Goal: Transaction & Acquisition: Purchase product/service

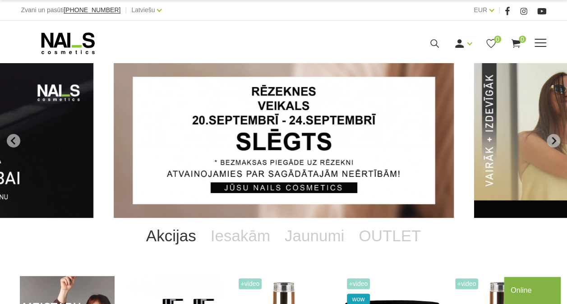
click at [545, 41] on span at bounding box center [540, 43] width 12 height 9
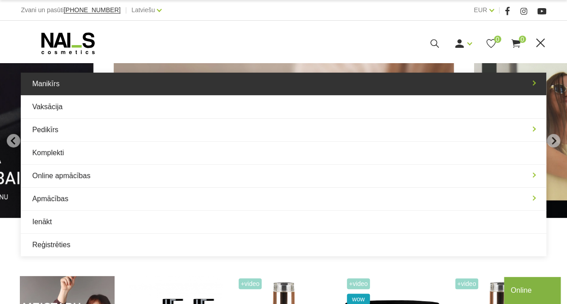
click at [105, 87] on link "Manikīrs" at bounding box center [283, 84] width 525 height 23
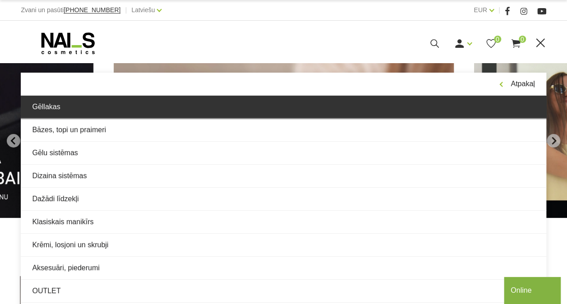
click at [92, 111] on link "Gēllakas" at bounding box center [283, 107] width 525 height 23
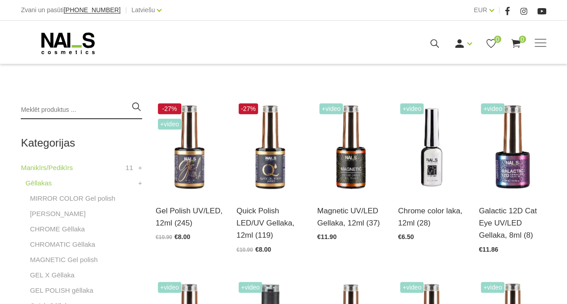
scroll to position [180, 0]
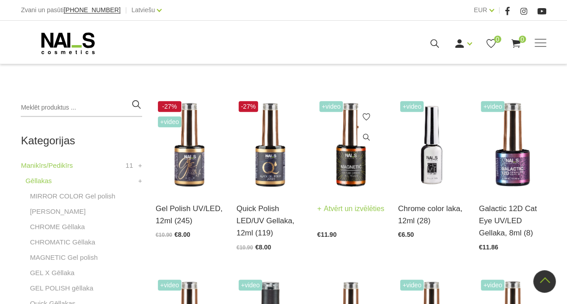
click at [346, 159] on img at bounding box center [350, 145] width 67 height 92
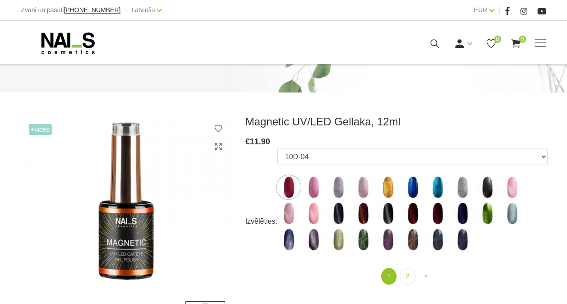
scroll to position [135, 0]
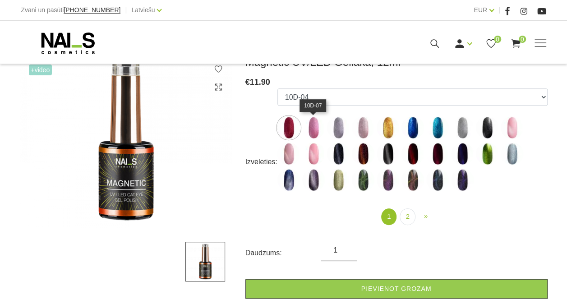
click at [319, 127] on img at bounding box center [313, 127] width 23 height 23
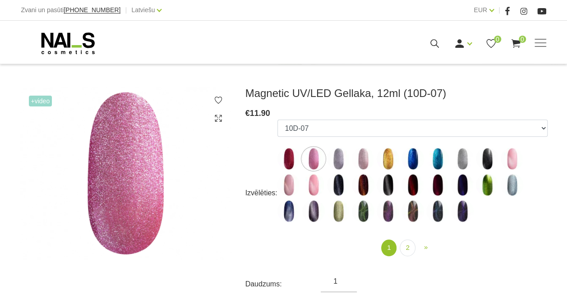
scroll to position [90, 0]
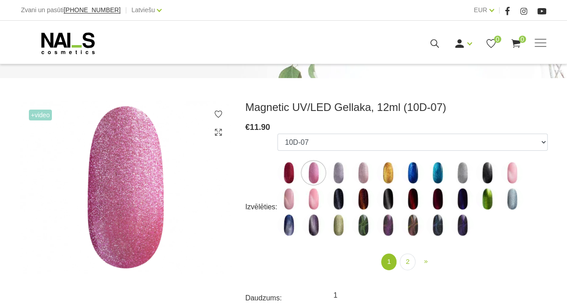
click at [40, 116] on span "+Video" at bounding box center [40, 115] width 23 height 11
click at [34, 114] on span "+Video" at bounding box center [40, 115] width 23 height 11
click at [30, 116] on span "+Video" at bounding box center [40, 115] width 23 height 11
click at [33, 114] on span "+Video" at bounding box center [40, 115] width 23 height 11
click at [30, 114] on span "+Video" at bounding box center [40, 115] width 23 height 11
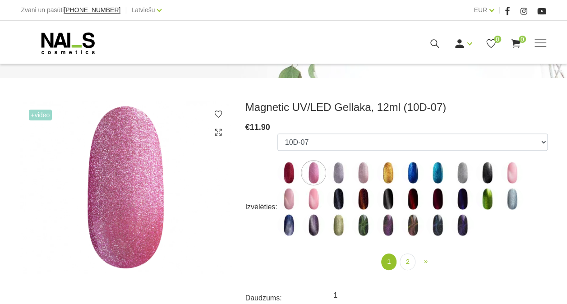
click at [34, 117] on span "+Video" at bounding box center [40, 115] width 23 height 11
drag, startPoint x: 34, startPoint y: 117, endPoint x: 45, endPoint y: 115, distance: 10.9
click at [42, 115] on span "+Video" at bounding box center [40, 115] width 23 height 11
click at [46, 115] on span "+Video" at bounding box center [40, 115] width 23 height 11
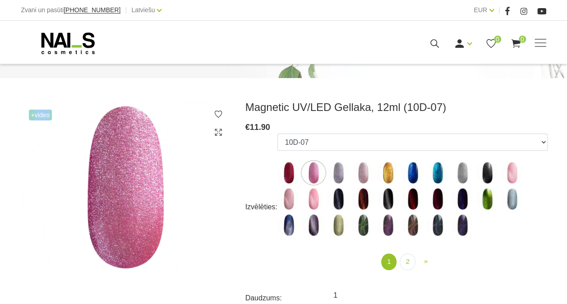
click at [52, 115] on span "+Video" at bounding box center [40, 115] width 23 height 11
click at [33, 101] on img at bounding box center [126, 187] width 212 height 173
click at [27, 114] on img at bounding box center [126, 187] width 212 height 173
click at [31, 115] on span "+Video" at bounding box center [40, 115] width 23 height 11
click at [32, 115] on span "+Video" at bounding box center [40, 115] width 23 height 11
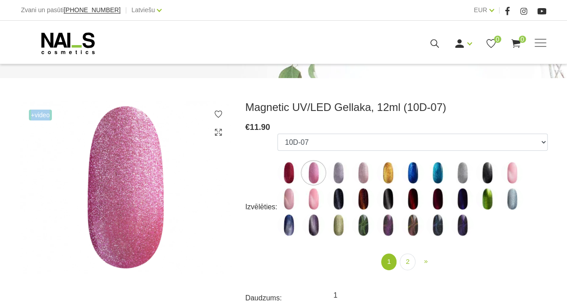
click at [32, 115] on span "+Video" at bounding box center [40, 115] width 23 height 11
click at [31, 115] on span "+Video" at bounding box center [40, 115] width 23 height 11
click at [43, 115] on span "+Video" at bounding box center [40, 115] width 23 height 11
click at [49, 115] on span "+Video" at bounding box center [40, 115] width 23 height 11
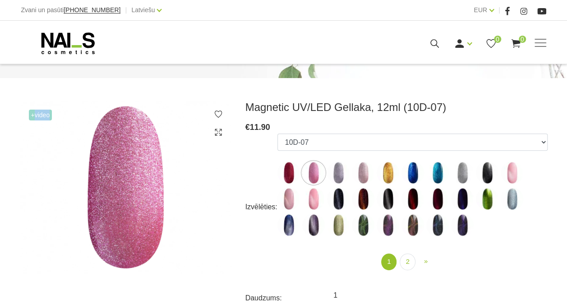
drag, startPoint x: 49, startPoint y: 115, endPoint x: 138, endPoint y: 174, distance: 107.7
click at [138, 174] on img at bounding box center [126, 187] width 212 height 173
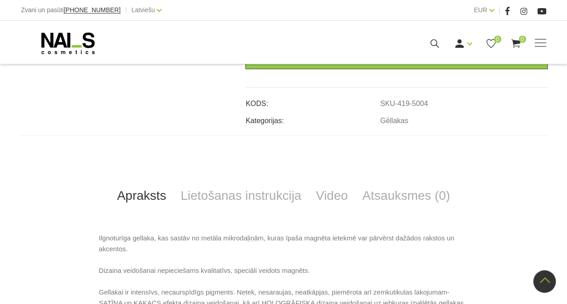
scroll to position [451, 0]
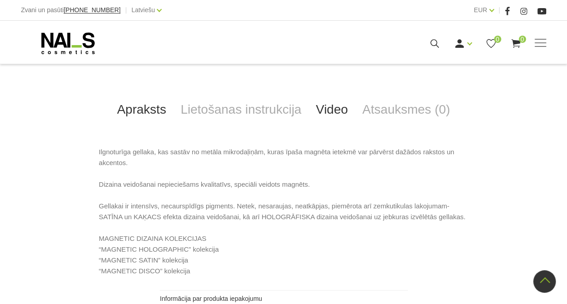
click at [337, 107] on link "Video" at bounding box center [331, 110] width 46 height 30
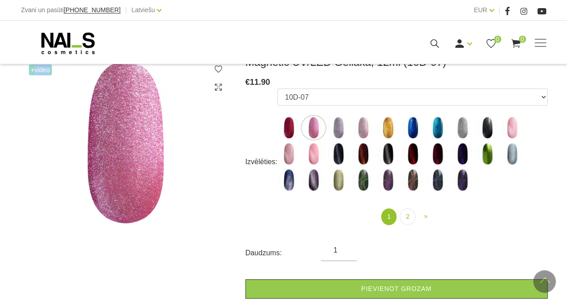
scroll to position [90, 0]
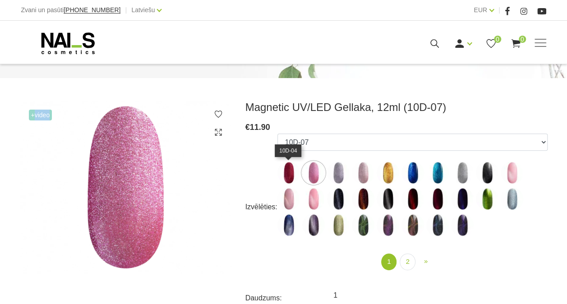
click at [290, 175] on img at bounding box center [288, 172] width 23 height 23
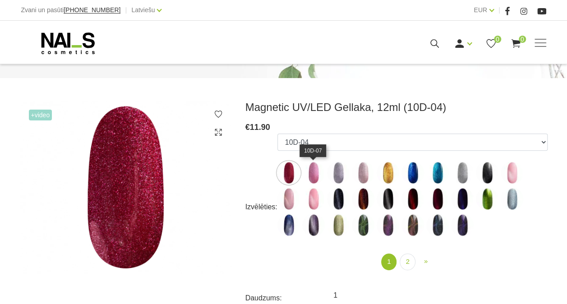
click at [317, 173] on img at bounding box center [313, 172] width 23 height 23
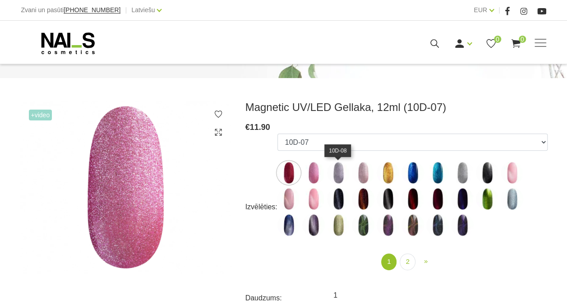
click at [342, 172] on img at bounding box center [338, 172] width 23 height 23
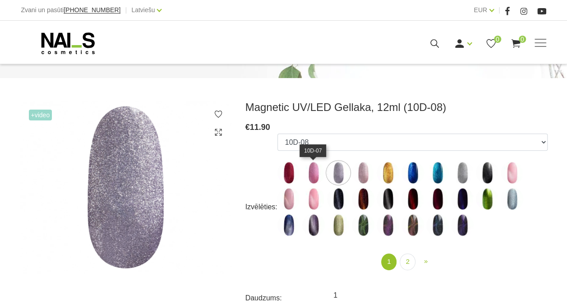
click at [315, 172] on img at bounding box center [313, 172] width 23 height 23
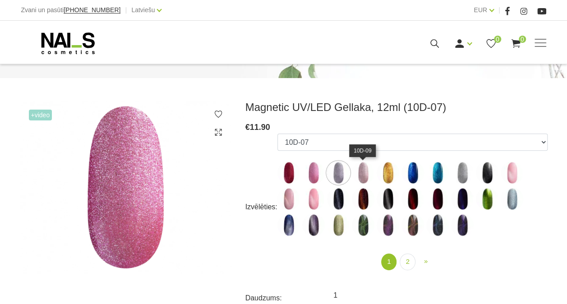
click at [365, 174] on img at bounding box center [363, 172] width 23 height 23
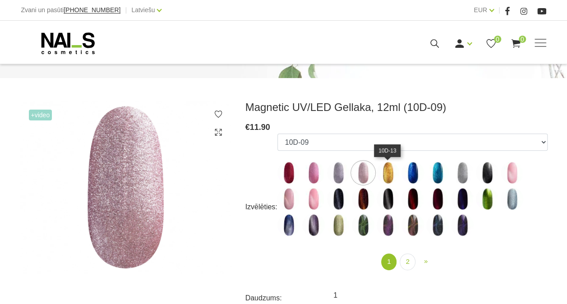
click at [386, 174] on img at bounding box center [388, 172] width 23 height 23
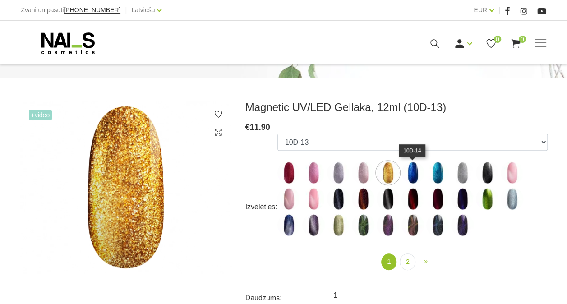
click at [411, 171] on img at bounding box center [412, 172] width 23 height 23
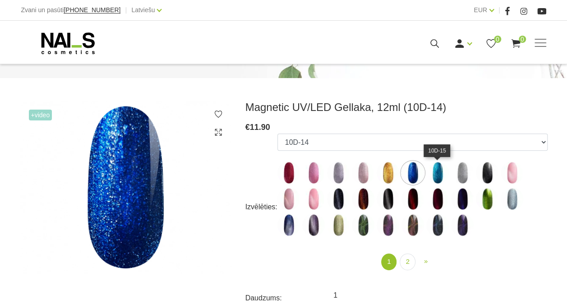
click at [448, 171] on ul "10D-04 10D-07 10D-08 10D-09 10D-13 10D-14 10D-15 10D-19 10D-20 607 614 615 701 …" at bounding box center [412, 186] width 270 height 106
click at [439, 175] on img at bounding box center [437, 172] width 23 height 23
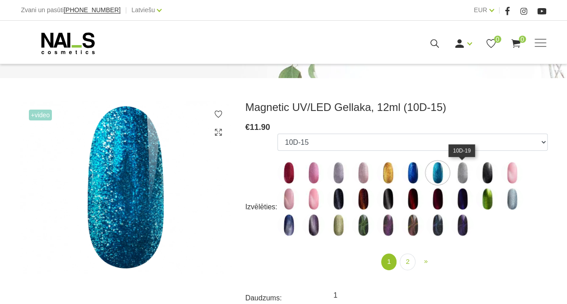
click at [464, 173] on img at bounding box center [462, 172] width 23 height 23
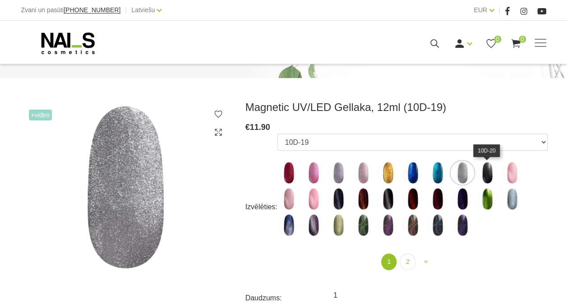
click at [485, 175] on img at bounding box center [487, 172] width 23 height 23
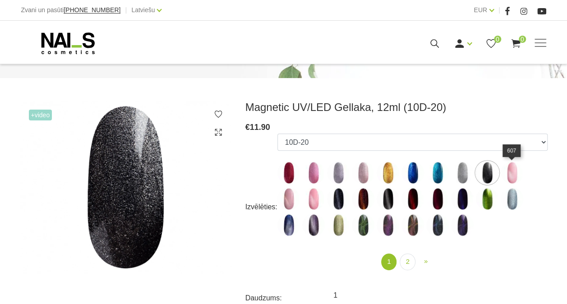
click at [514, 175] on img at bounding box center [512, 172] width 23 height 23
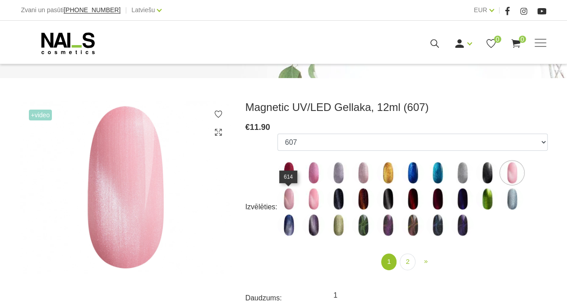
click at [290, 201] on img at bounding box center [288, 199] width 23 height 23
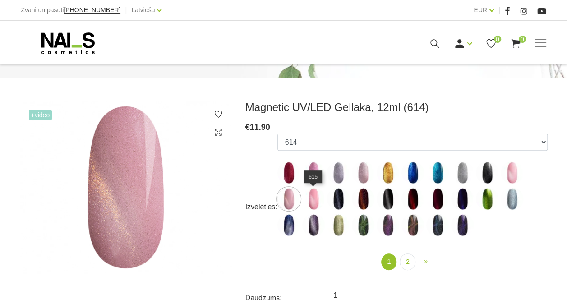
click at [313, 200] on img at bounding box center [313, 199] width 23 height 23
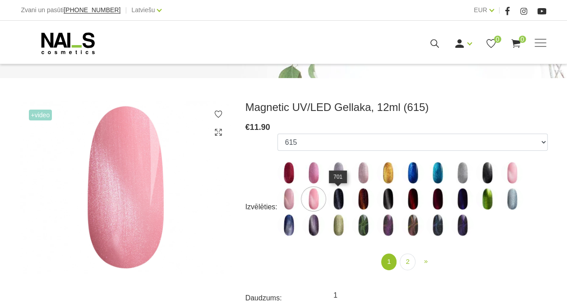
click at [338, 198] on img at bounding box center [338, 199] width 23 height 23
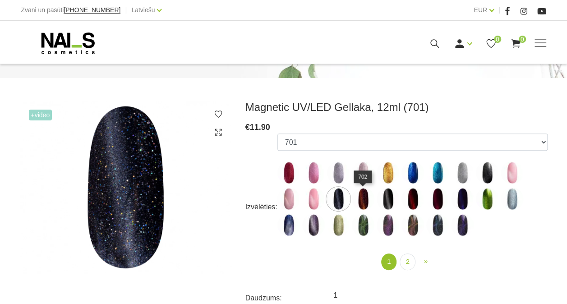
click at [359, 198] on img at bounding box center [363, 199] width 23 height 23
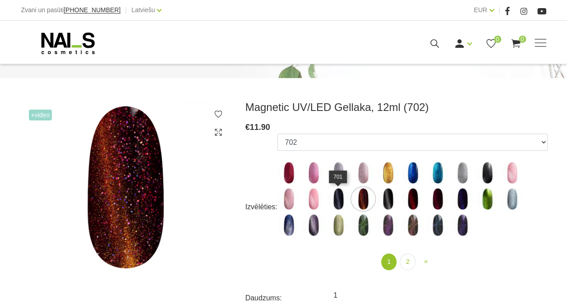
click at [340, 199] on img at bounding box center [338, 199] width 23 height 23
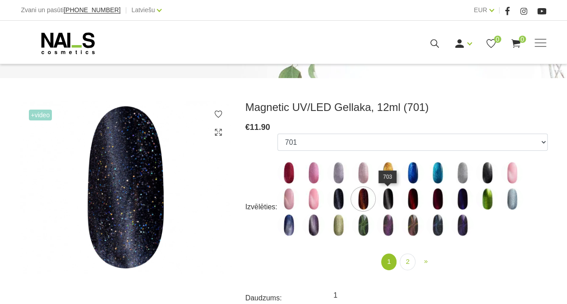
click at [392, 196] on img at bounding box center [388, 199] width 23 height 23
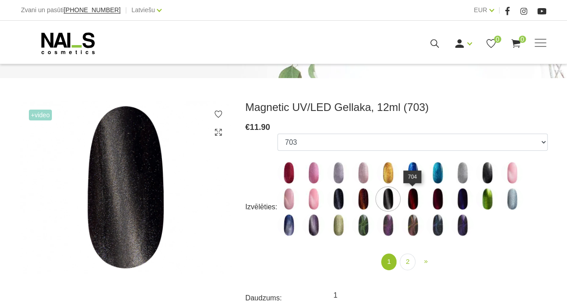
click at [409, 195] on img at bounding box center [412, 199] width 23 height 23
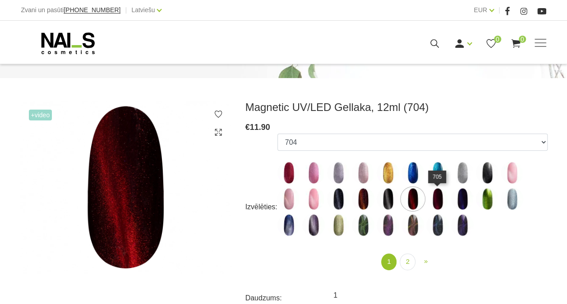
click at [428, 195] on img at bounding box center [437, 199] width 23 height 23
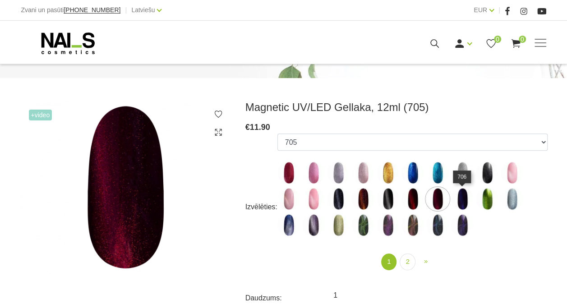
click at [464, 199] on img at bounding box center [462, 199] width 23 height 23
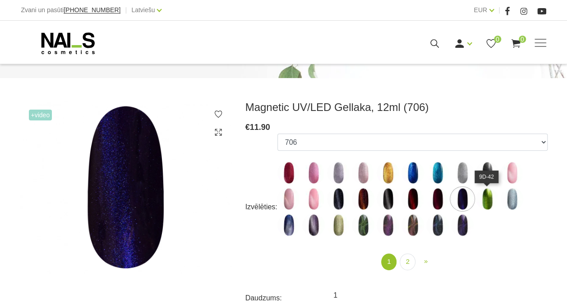
click at [491, 201] on img at bounding box center [487, 199] width 23 height 23
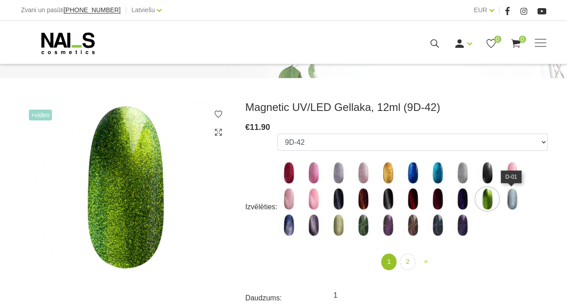
click at [508, 198] on img at bounding box center [512, 199] width 23 height 23
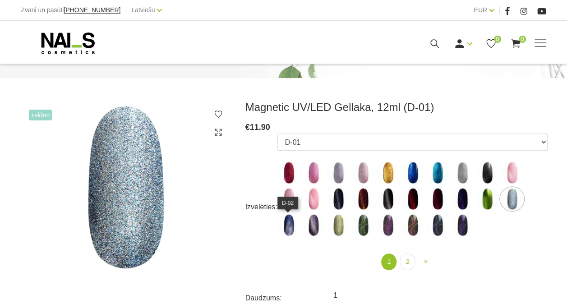
click at [293, 227] on img at bounding box center [288, 225] width 23 height 23
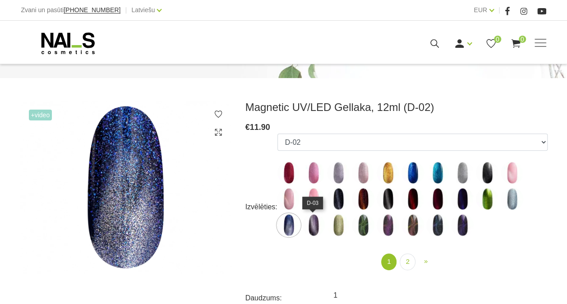
click at [313, 228] on img at bounding box center [313, 225] width 23 height 23
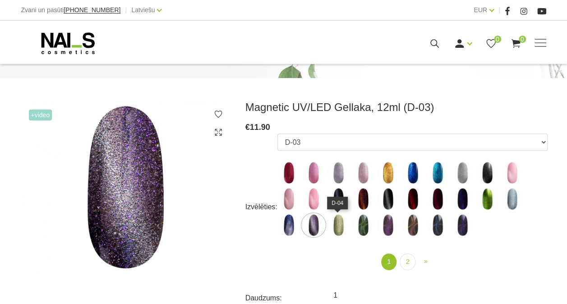
click at [336, 225] on img at bounding box center [338, 225] width 23 height 23
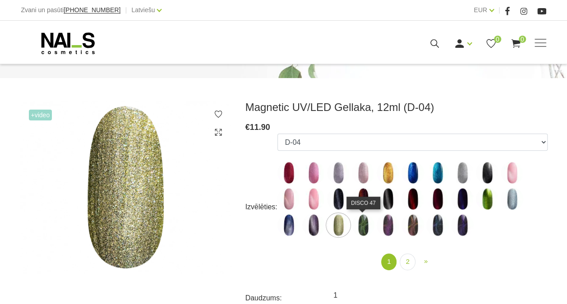
click at [364, 225] on img at bounding box center [363, 225] width 23 height 23
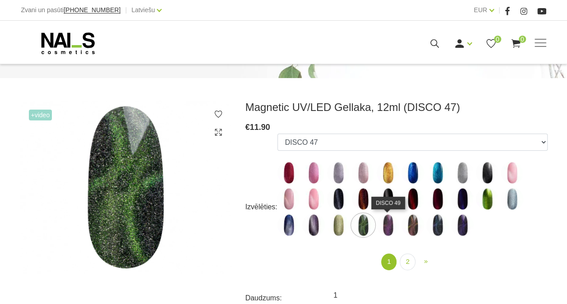
click at [384, 223] on img at bounding box center [388, 225] width 23 height 23
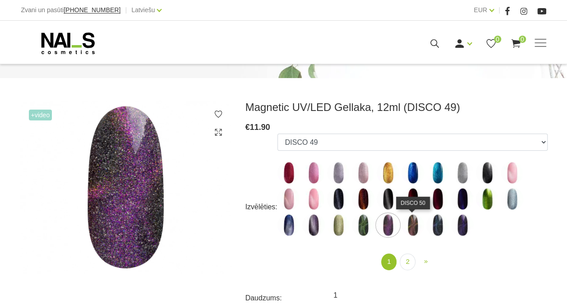
click at [409, 224] on img at bounding box center [412, 225] width 23 height 23
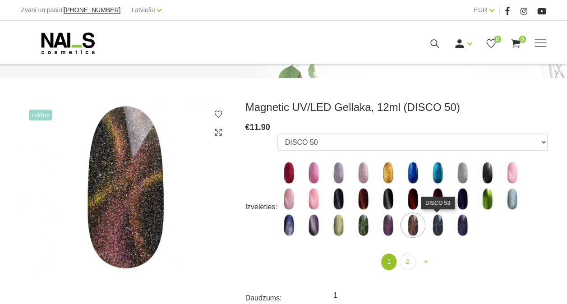
click at [441, 227] on img at bounding box center [437, 225] width 23 height 23
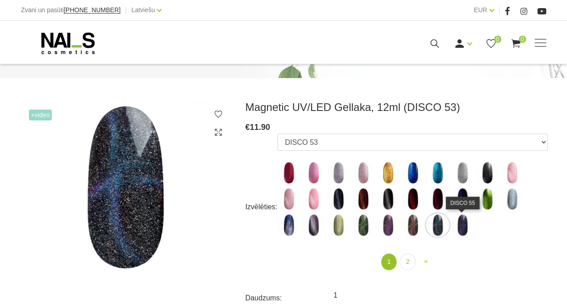
click at [466, 225] on img at bounding box center [462, 225] width 23 height 23
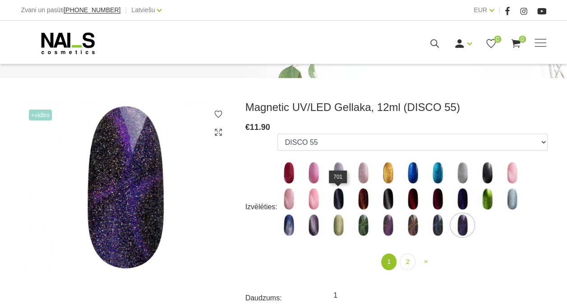
click at [338, 197] on img at bounding box center [338, 199] width 23 height 23
select select "4650"
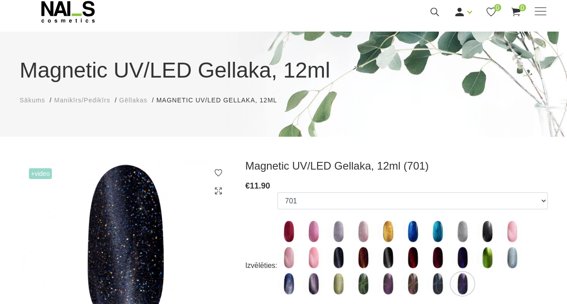
scroll to position [0, 0]
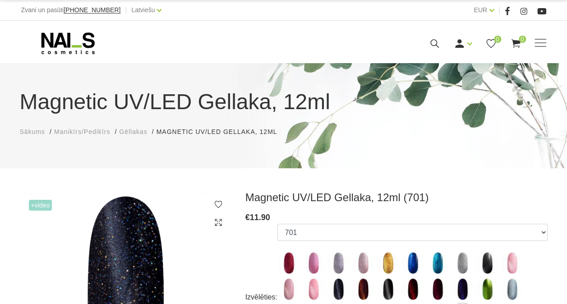
click at [138, 132] on span "Gēllakas" at bounding box center [133, 131] width 28 height 7
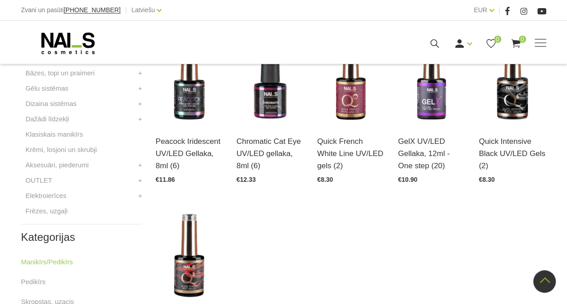
scroll to position [406, 0]
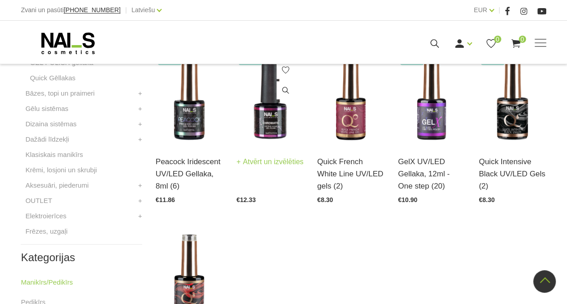
click at [271, 119] on img at bounding box center [269, 98] width 67 height 92
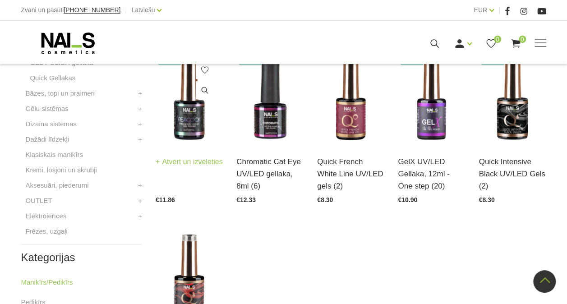
click at [191, 110] on img at bounding box center [189, 98] width 67 height 92
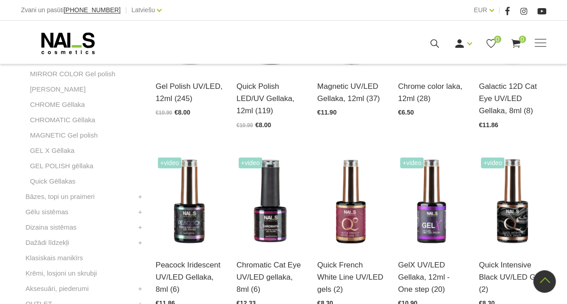
scroll to position [180, 0]
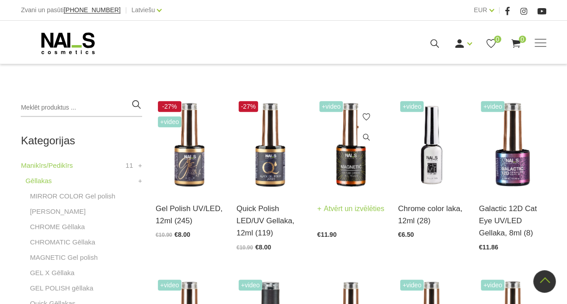
click at [355, 154] on img at bounding box center [350, 145] width 67 height 92
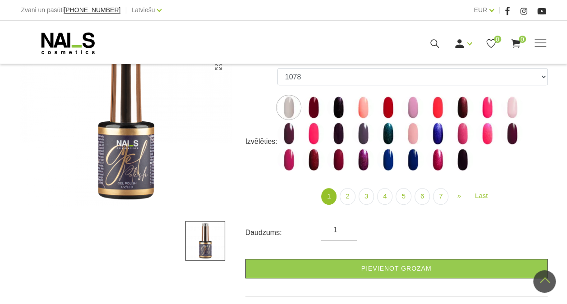
scroll to position [135, 0]
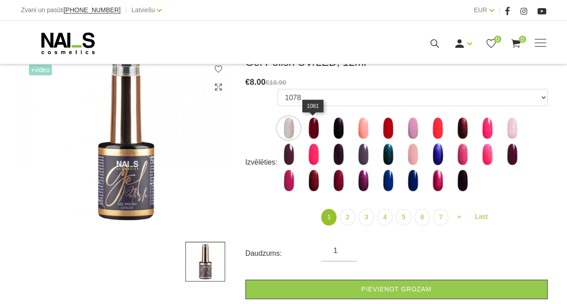
click at [322, 125] on img at bounding box center [313, 128] width 23 height 23
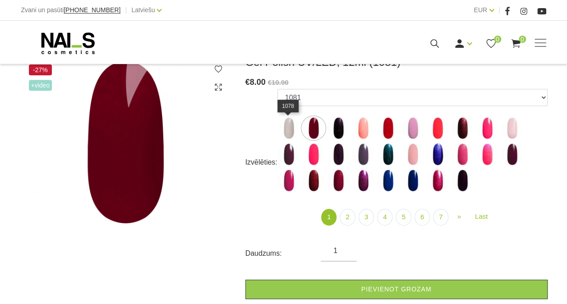
click at [297, 129] on img at bounding box center [288, 128] width 23 height 23
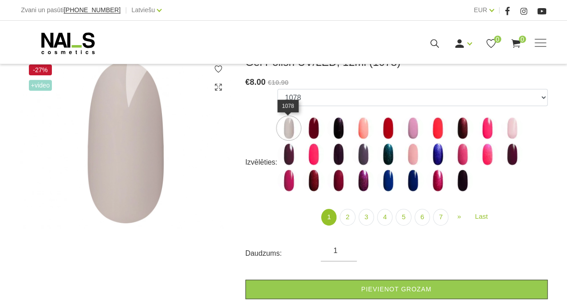
click at [283, 125] on img at bounding box center [288, 128] width 23 height 23
click at [359, 133] on img at bounding box center [363, 128] width 23 height 23
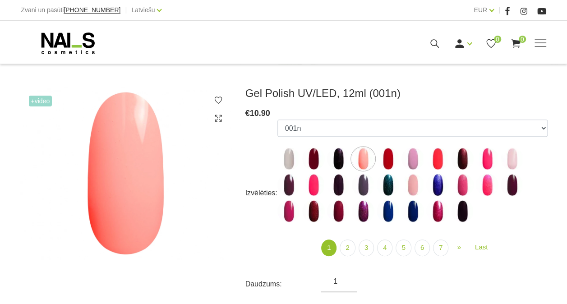
scroll to position [90, 0]
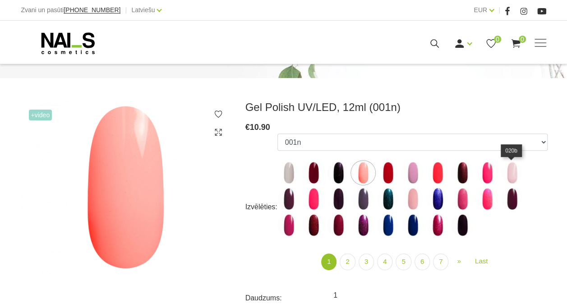
click at [515, 170] on img at bounding box center [512, 172] width 23 height 23
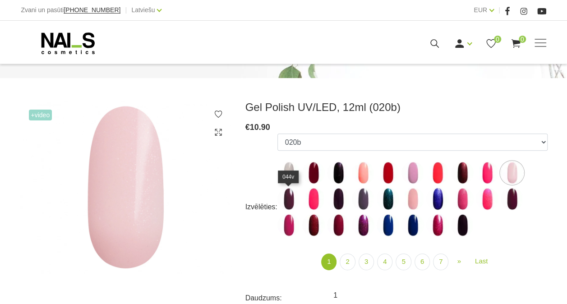
click at [291, 198] on img at bounding box center [288, 199] width 23 height 23
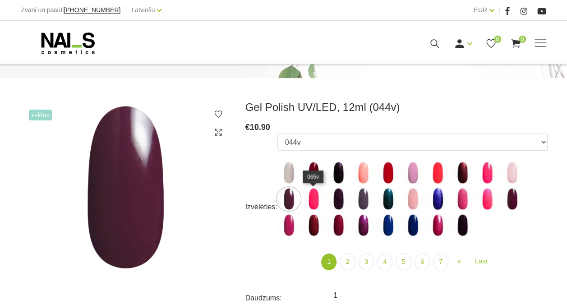
click at [310, 200] on img at bounding box center [313, 199] width 23 height 23
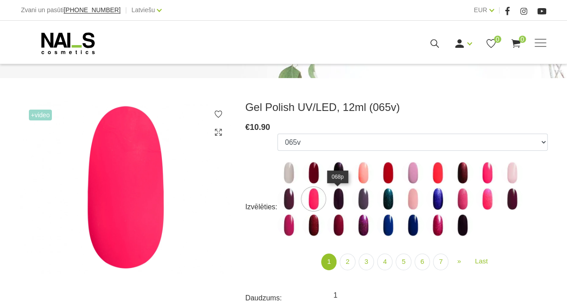
click at [339, 200] on img at bounding box center [338, 199] width 23 height 23
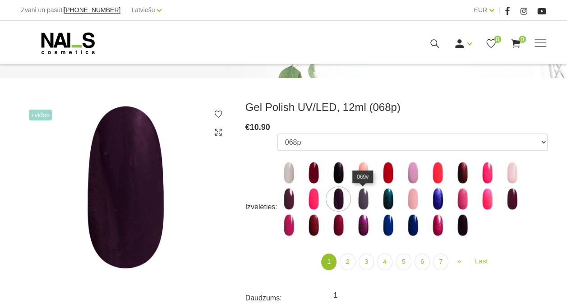
click at [359, 199] on img at bounding box center [363, 199] width 23 height 23
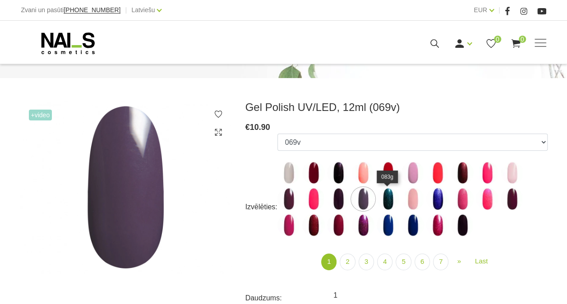
click at [387, 198] on img at bounding box center [388, 199] width 23 height 23
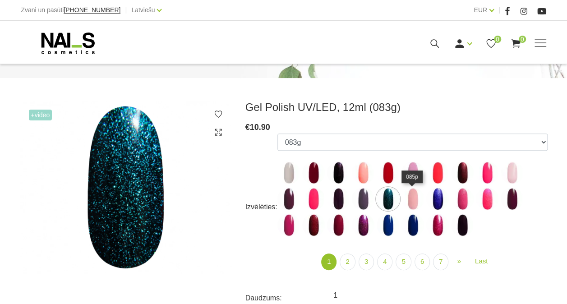
click at [409, 198] on img at bounding box center [412, 199] width 23 height 23
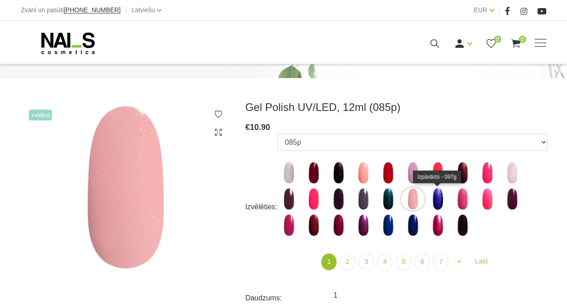
click at [433, 198] on img at bounding box center [437, 199] width 23 height 23
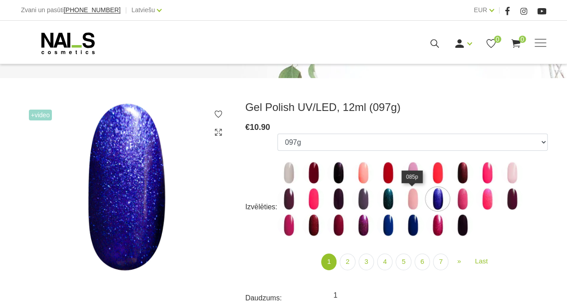
click at [411, 198] on img at bounding box center [412, 199] width 23 height 23
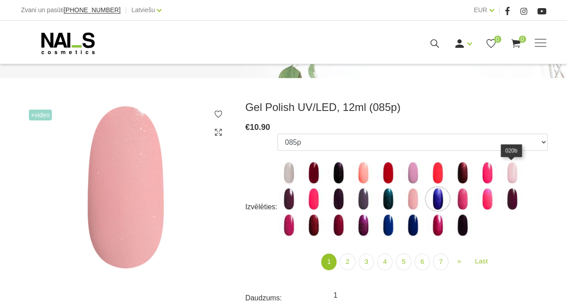
click at [511, 176] on img at bounding box center [512, 172] width 23 height 23
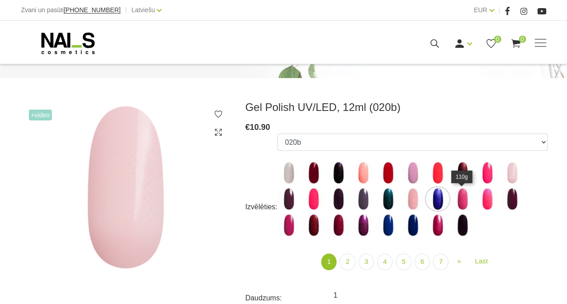
click at [462, 195] on img at bounding box center [462, 199] width 23 height 23
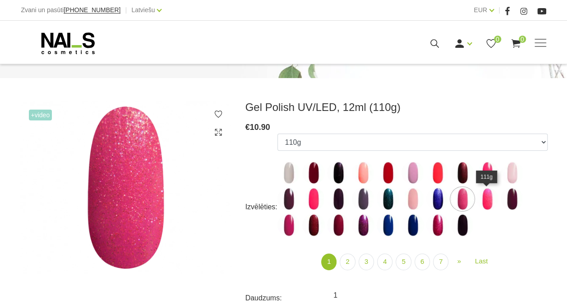
click at [487, 197] on img at bounding box center [487, 199] width 23 height 23
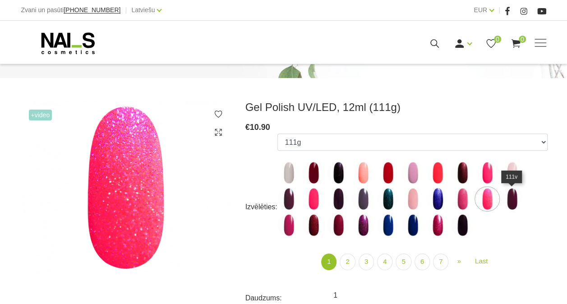
click at [515, 200] on img at bounding box center [512, 199] width 23 height 23
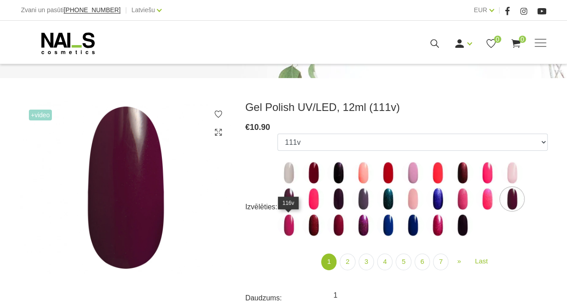
click at [290, 225] on img at bounding box center [288, 225] width 23 height 23
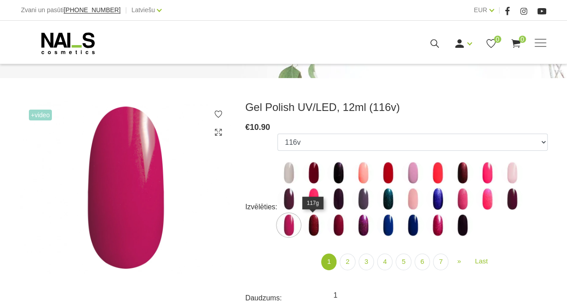
click at [320, 226] on img at bounding box center [313, 225] width 23 height 23
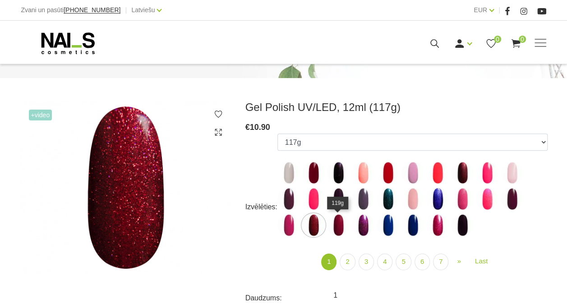
click at [342, 226] on img at bounding box center [338, 225] width 23 height 23
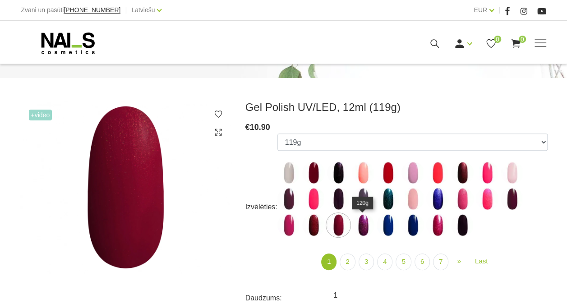
click at [364, 227] on img at bounding box center [363, 225] width 23 height 23
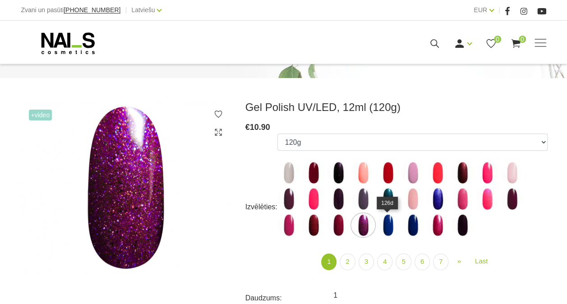
click at [385, 226] on img at bounding box center [388, 225] width 23 height 23
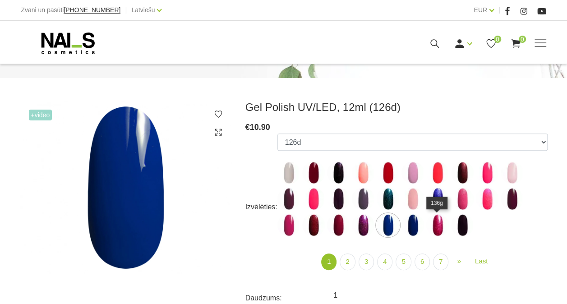
click at [438, 224] on img at bounding box center [437, 225] width 23 height 23
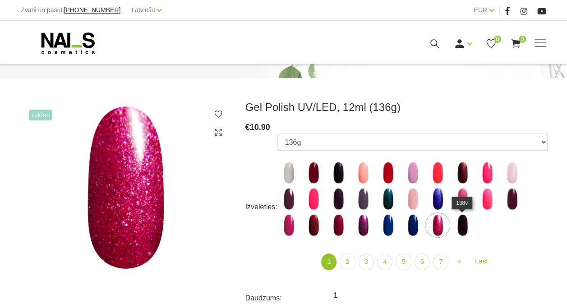
click at [466, 225] on img at bounding box center [462, 225] width 23 height 23
select select "4035"
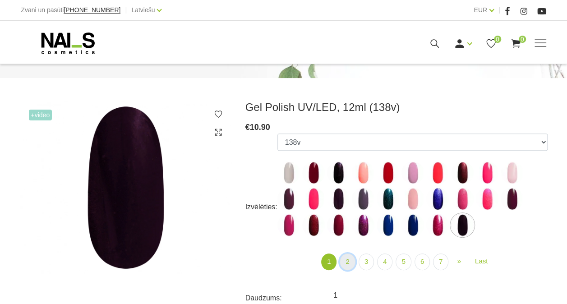
click at [352, 260] on link "2" at bounding box center [347, 261] width 15 height 17
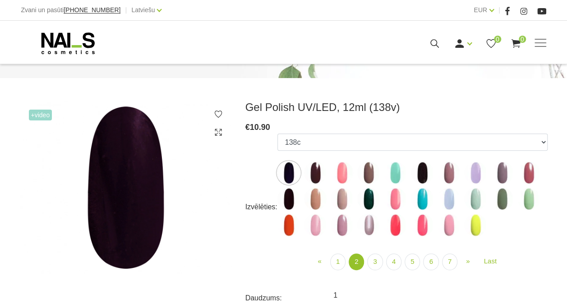
click at [313, 176] on img at bounding box center [315, 172] width 23 height 23
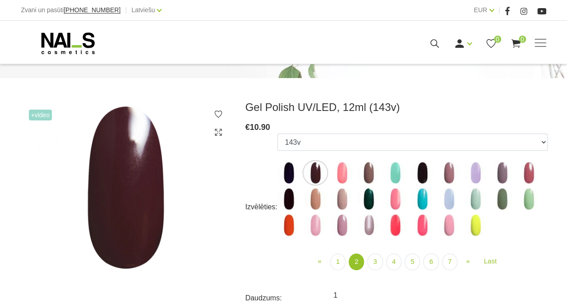
click at [286, 173] on img at bounding box center [288, 172] width 23 height 23
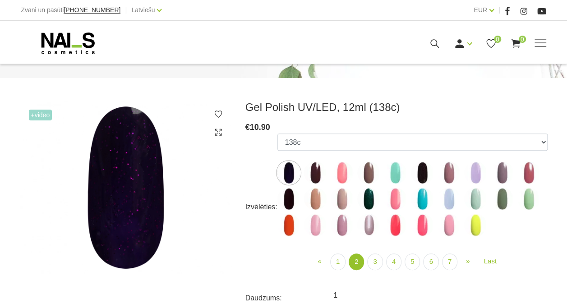
click at [288, 191] on img at bounding box center [288, 199] width 23 height 23
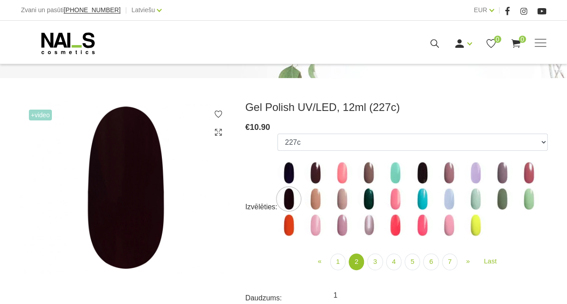
drag, startPoint x: 288, startPoint y: 223, endPoint x: 307, endPoint y: 225, distance: 18.7
click at [288, 224] on img at bounding box center [288, 225] width 23 height 23
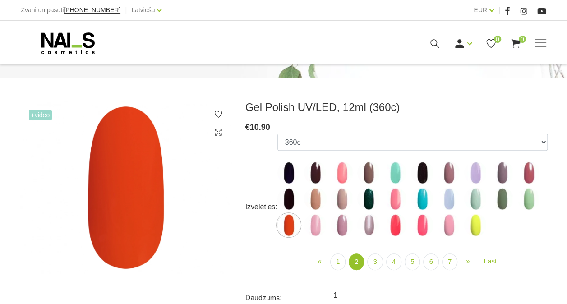
click at [316, 225] on img at bounding box center [315, 225] width 23 height 23
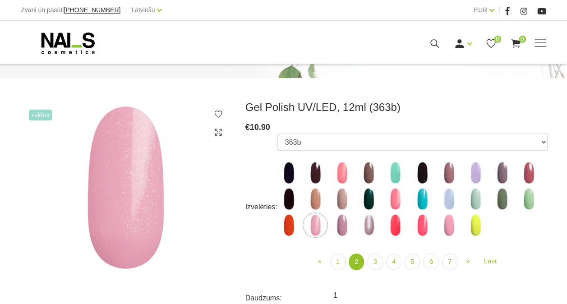
click at [345, 223] on img at bounding box center [342, 225] width 23 height 23
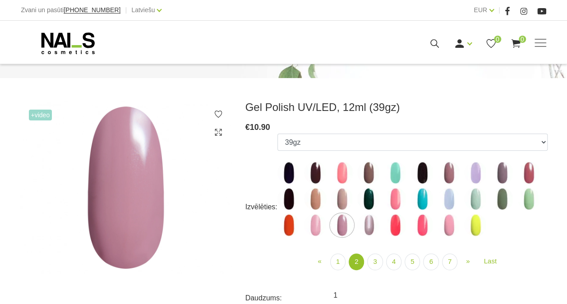
click at [368, 224] on img at bounding box center [368, 225] width 23 height 23
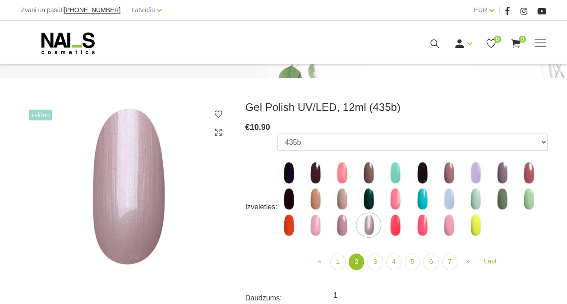
click at [391, 225] on img at bounding box center [395, 225] width 23 height 23
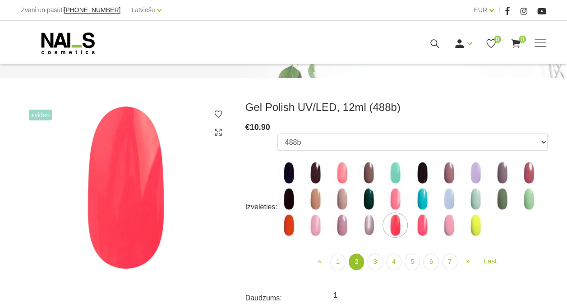
click at [422, 224] on img at bounding box center [422, 225] width 23 height 23
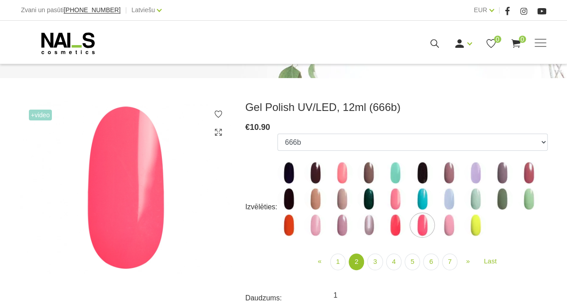
click at [390, 199] on img at bounding box center [395, 199] width 23 height 23
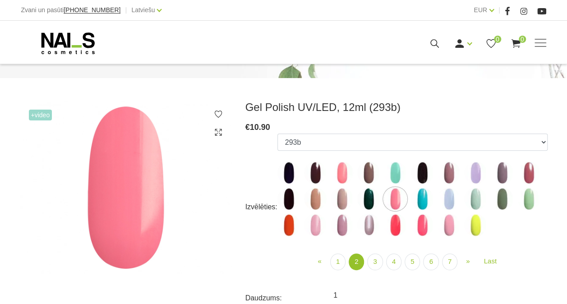
click at [443, 223] on img at bounding box center [448, 225] width 23 height 23
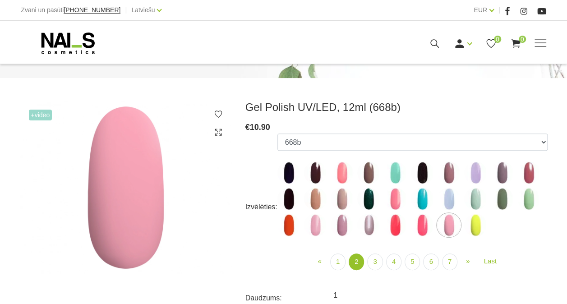
click at [474, 223] on img at bounding box center [475, 225] width 23 height 23
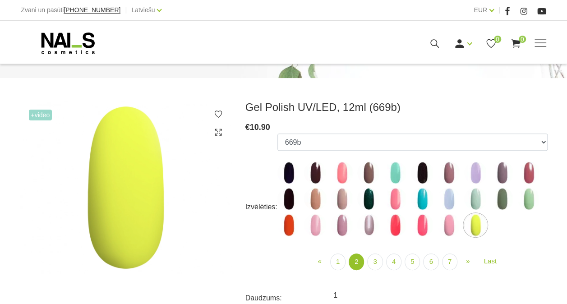
click at [451, 200] on img at bounding box center [448, 199] width 23 height 23
select select "4078"
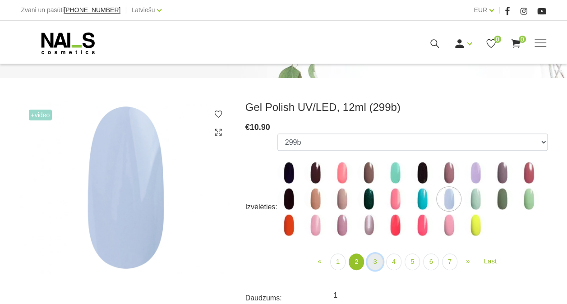
click at [375, 261] on link "3" at bounding box center [374, 261] width 15 height 17
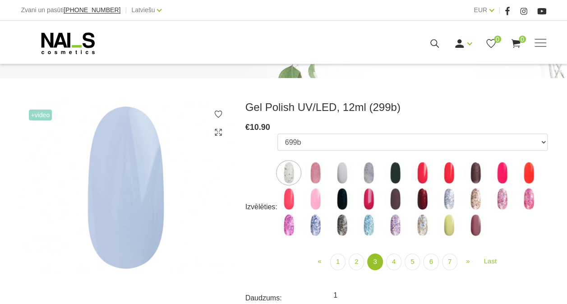
click at [293, 174] on img at bounding box center [288, 172] width 23 height 23
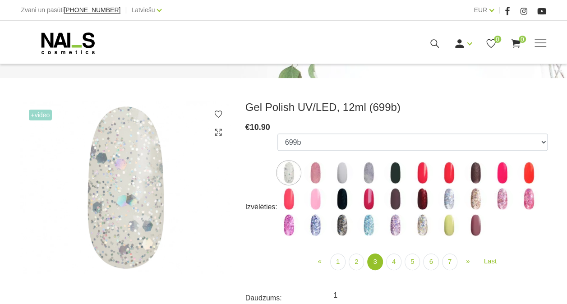
click at [310, 173] on img at bounding box center [315, 172] width 23 height 23
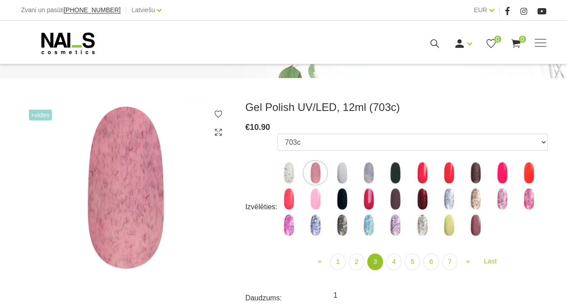
drag, startPoint x: 336, startPoint y: 173, endPoint x: 346, endPoint y: 174, distance: 10.0
click at [337, 173] on img at bounding box center [342, 172] width 23 height 23
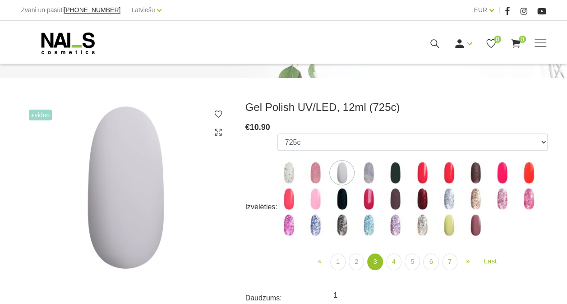
click at [376, 173] on img at bounding box center [368, 172] width 23 height 23
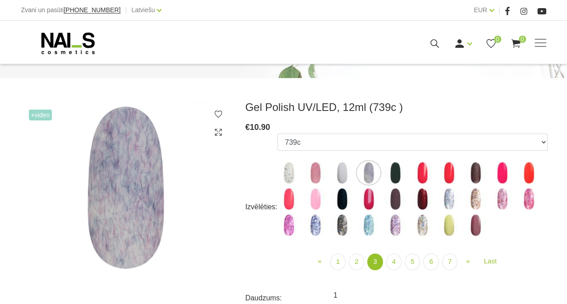
click at [341, 177] on img at bounding box center [342, 172] width 23 height 23
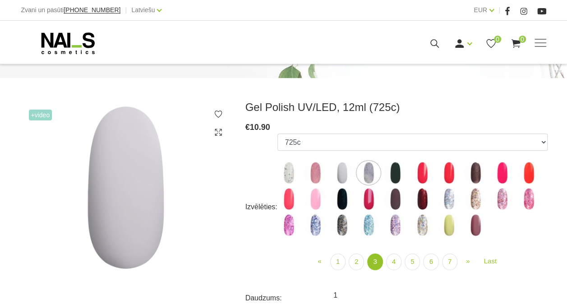
click at [341, 170] on img at bounding box center [342, 172] width 23 height 23
click at [392, 170] on img at bounding box center [395, 172] width 23 height 23
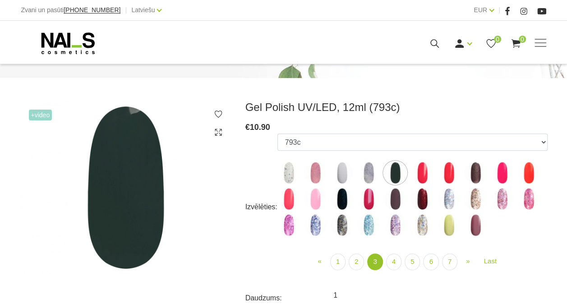
click at [340, 169] on img at bounding box center [342, 172] width 23 height 23
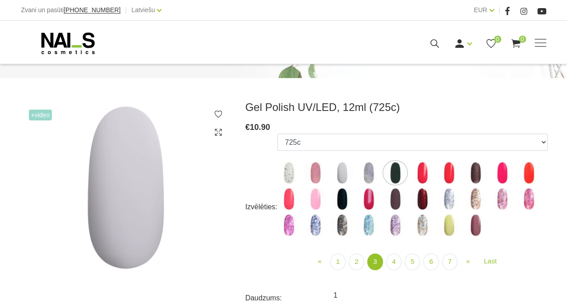
click at [370, 170] on img at bounding box center [368, 172] width 23 height 23
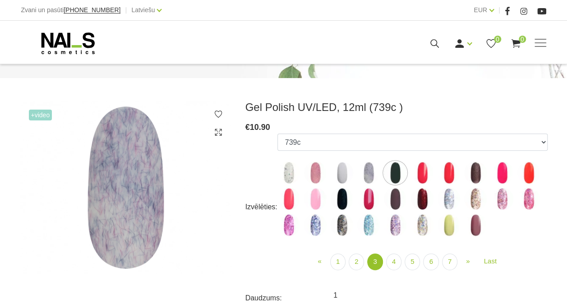
click at [314, 201] on img at bounding box center [315, 199] width 23 height 23
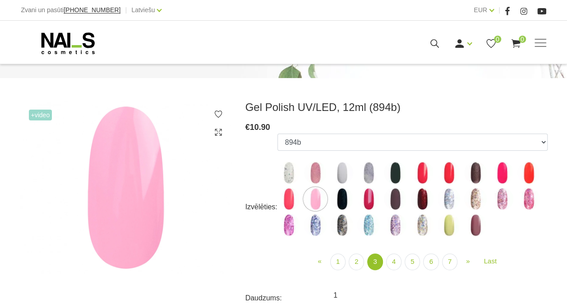
click at [336, 202] on img at bounding box center [342, 199] width 23 height 23
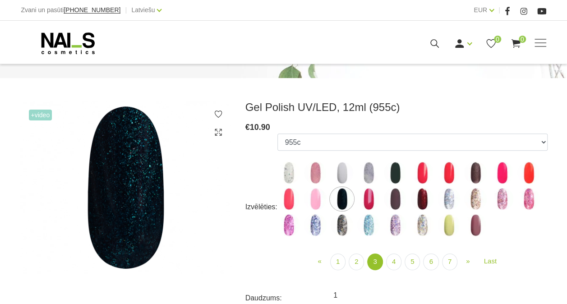
click at [366, 200] on img at bounding box center [368, 199] width 23 height 23
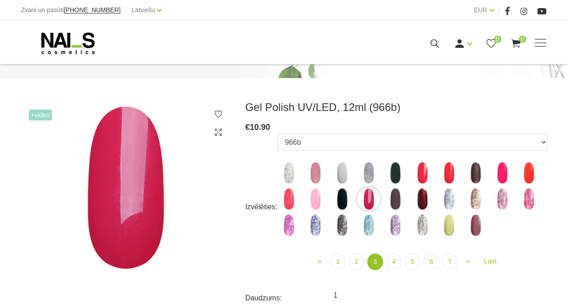
click at [451, 194] on img at bounding box center [448, 199] width 23 height 23
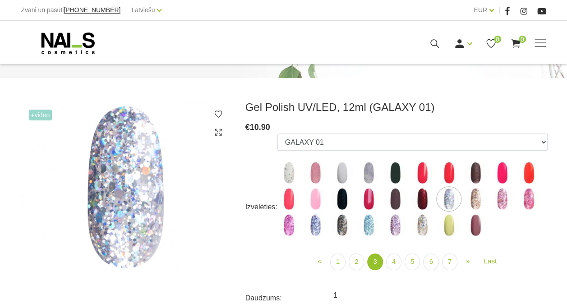
click at [510, 196] on img at bounding box center [502, 199] width 23 height 23
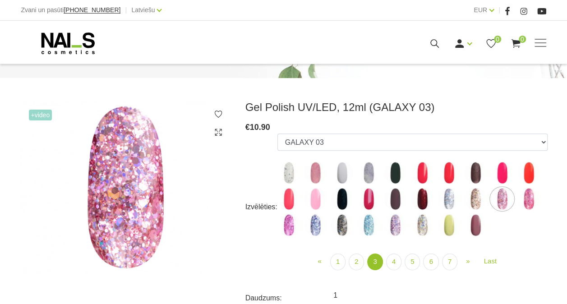
click at [532, 196] on img at bounding box center [528, 199] width 23 height 23
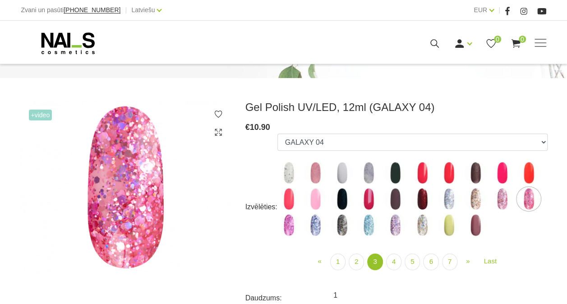
click at [304, 227] on img at bounding box center [315, 225] width 23 height 23
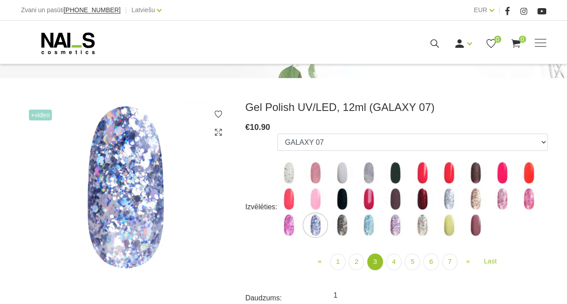
click at [343, 225] on img at bounding box center [342, 225] width 23 height 23
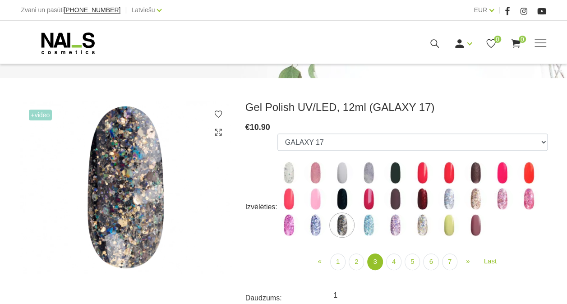
click at [401, 224] on img at bounding box center [395, 225] width 23 height 23
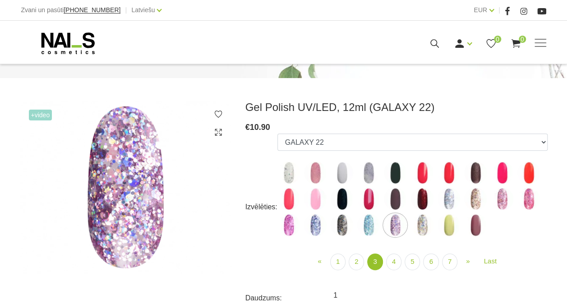
click at [423, 221] on img at bounding box center [422, 225] width 23 height 23
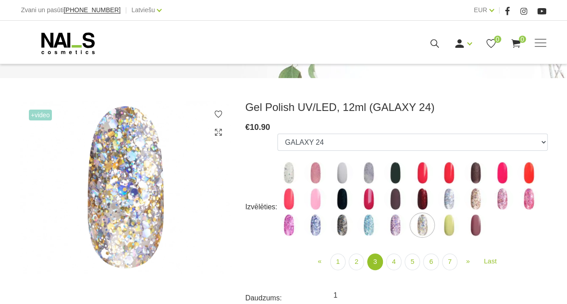
click at [451, 223] on img at bounding box center [448, 225] width 23 height 23
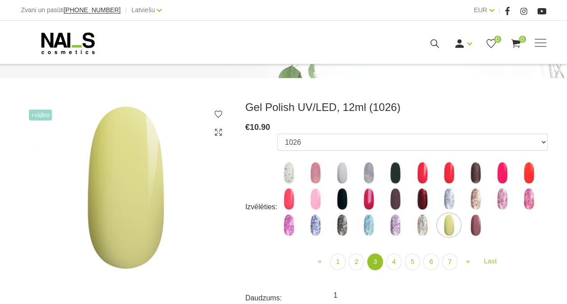
click at [478, 221] on img at bounding box center [475, 225] width 23 height 23
select select "4171"
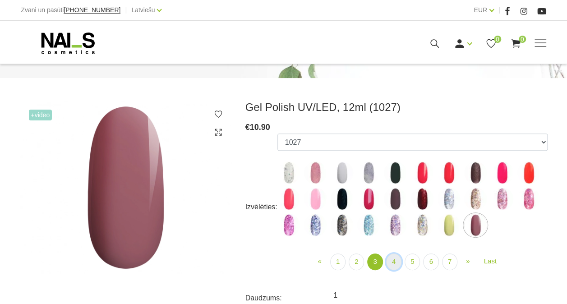
click at [399, 261] on link "4" at bounding box center [393, 261] width 15 height 17
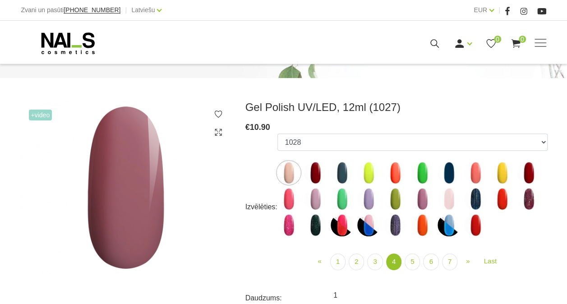
click at [293, 176] on img at bounding box center [288, 172] width 23 height 23
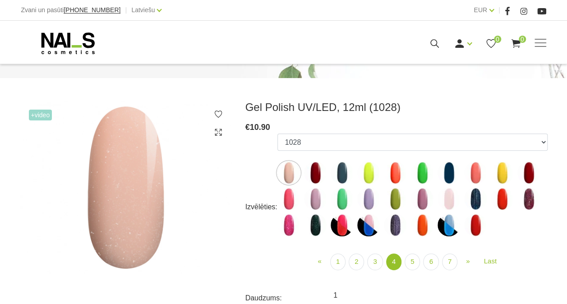
click at [318, 172] on img at bounding box center [315, 172] width 23 height 23
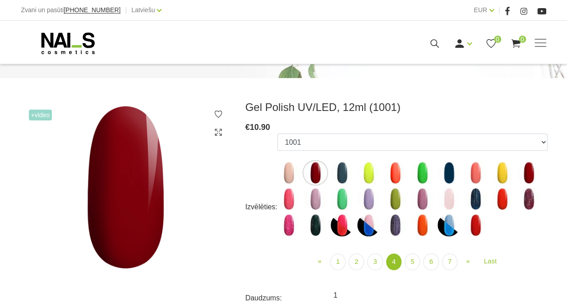
click at [338, 172] on img at bounding box center [342, 172] width 23 height 23
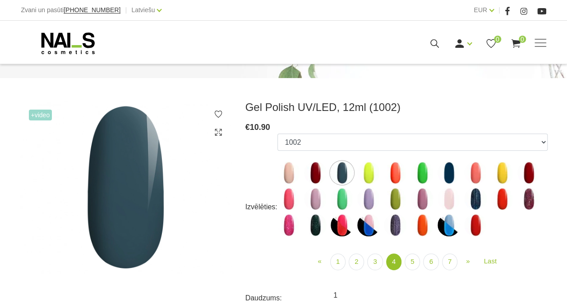
click at [319, 198] on img at bounding box center [315, 199] width 23 height 23
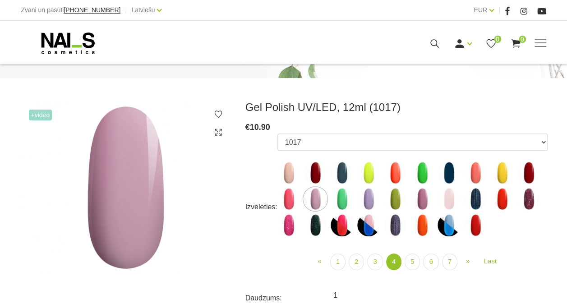
click at [368, 198] on img at bounding box center [368, 199] width 23 height 23
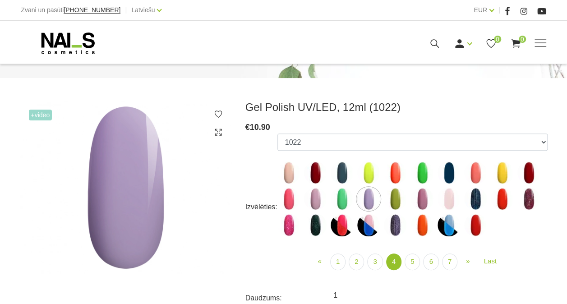
click at [453, 199] on img at bounding box center [448, 199] width 23 height 23
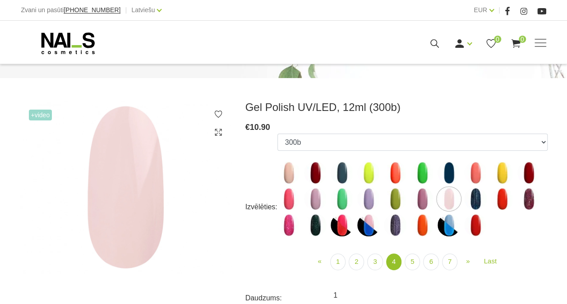
click at [280, 227] on img at bounding box center [288, 225] width 23 height 23
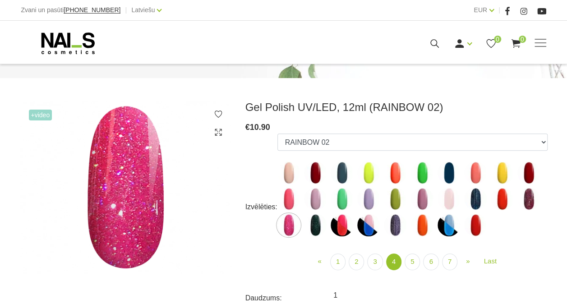
click at [316, 227] on img at bounding box center [315, 225] width 23 height 23
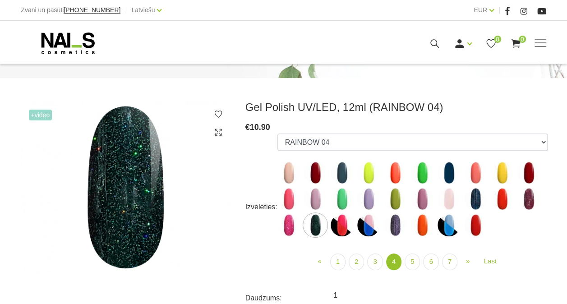
click at [339, 228] on img at bounding box center [342, 225] width 23 height 23
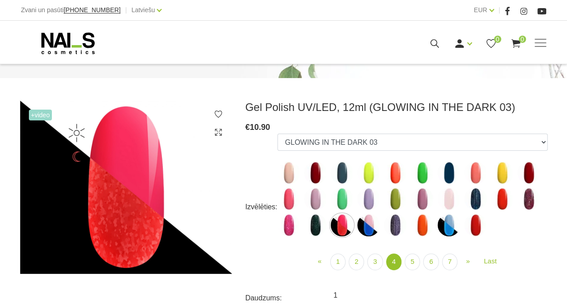
click at [370, 228] on img at bounding box center [368, 225] width 23 height 23
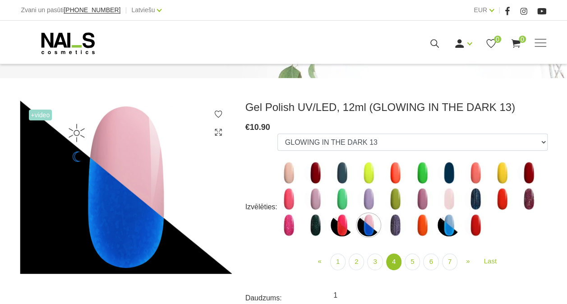
click at [402, 226] on img at bounding box center [395, 225] width 23 height 23
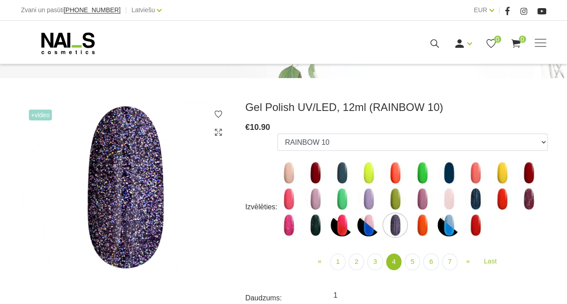
click at [423, 224] on img at bounding box center [422, 225] width 23 height 23
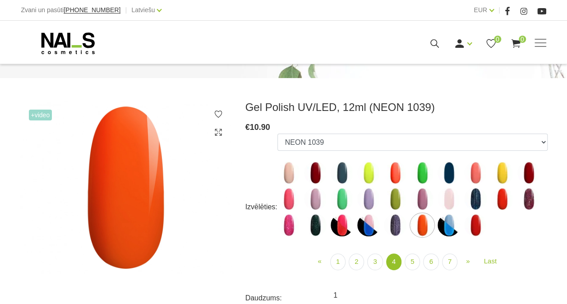
click at [446, 220] on img at bounding box center [448, 225] width 23 height 23
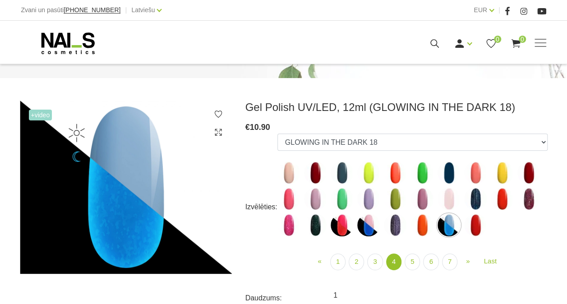
click at [489, 220] on ul "1078 1081 001g 001n 003c 008b 011n 012g 016n 020b 044v 065v 068p 069v 083g 085p…" at bounding box center [412, 186] width 270 height 106
click at [483, 223] on img at bounding box center [475, 225] width 23 height 23
select select "4464"
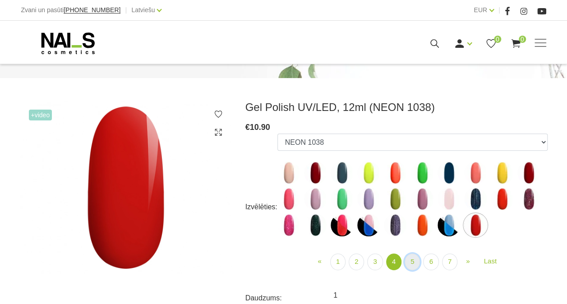
click at [416, 262] on link "5" at bounding box center [412, 261] width 15 height 17
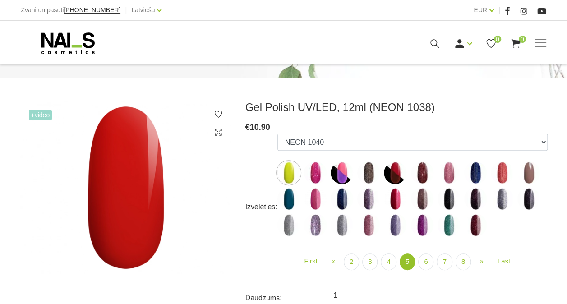
click at [315, 175] on img at bounding box center [315, 172] width 23 height 23
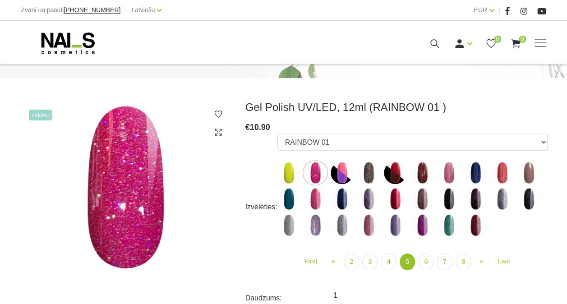
click at [334, 175] on img at bounding box center [342, 172] width 23 height 23
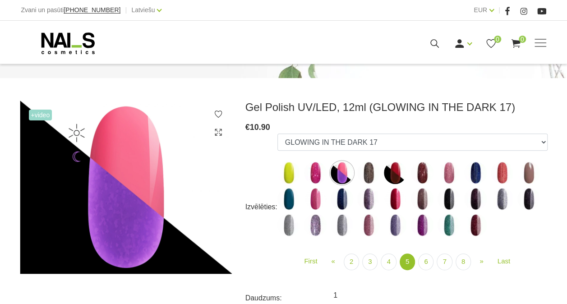
click at [368, 170] on img at bounding box center [368, 172] width 23 height 23
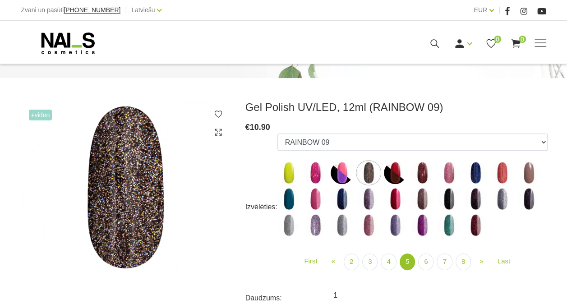
click at [393, 170] on img at bounding box center [395, 172] width 23 height 23
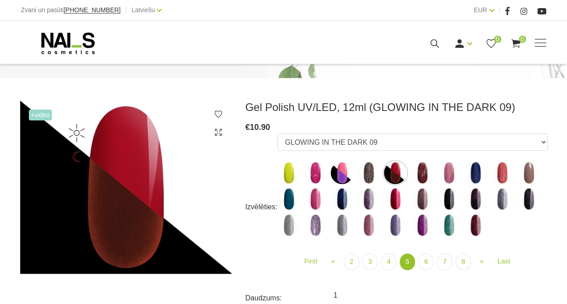
click at [421, 173] on img at bounding box center [422, 172] width 23 height 23
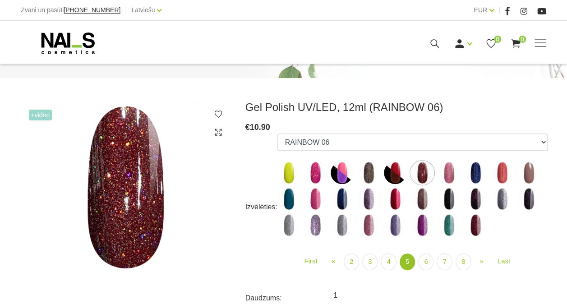
click at [451, 178] on img at bounding box center [448, 172] width 23 height 23
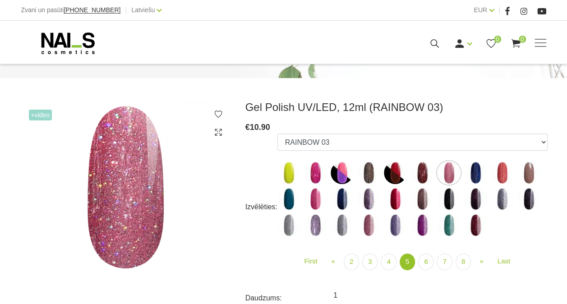
click at [473, 175] on img at bounding box center [475, 172] width 23 height 23
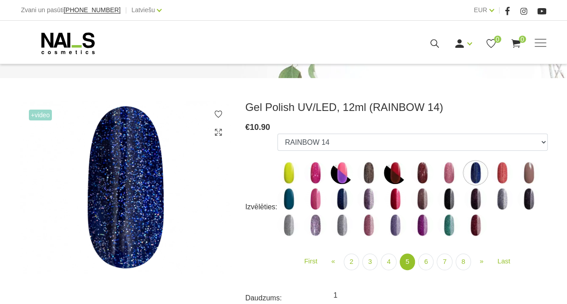
click at [507, 174] on img at bounding box center [502, 172] width 23 height 23
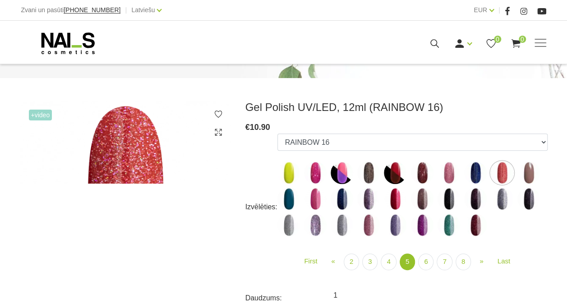
click at [526, 172] on img at bounding box center [528, 172] width 23 height 23
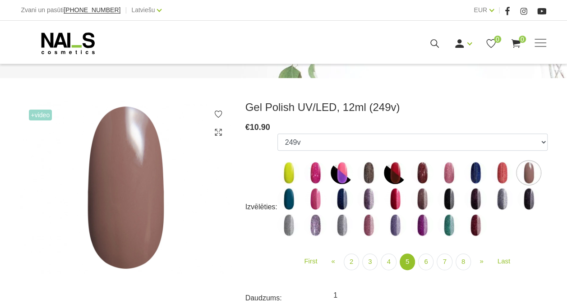
click at [290, 201] on img at bounding box center [288, 199] width 23 height 23
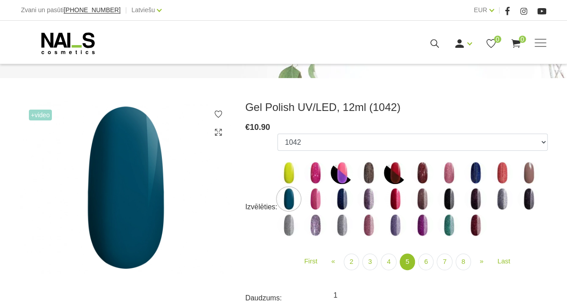
click at [315, 198] on img at bounding box center [315, 199] width 23 height 23
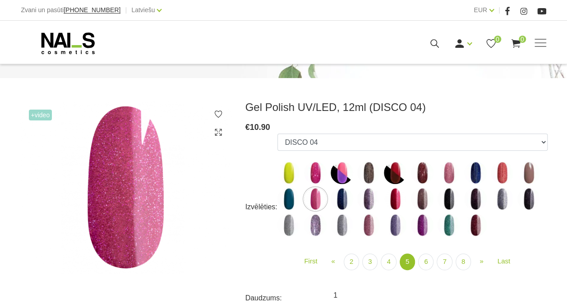
drag, startPoint x: 374, startPoint y: 198, endPoint x: 370, endPoint y: 199, distance: 4.7
click at [373, 198] on img at bounding box center [368, 199] width 23 height 23
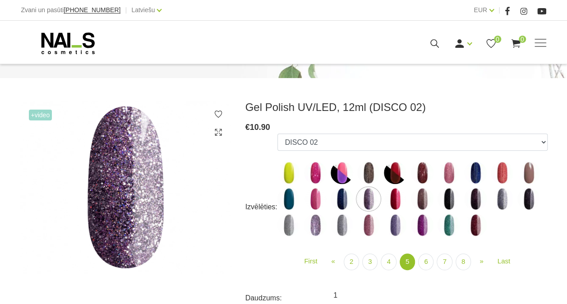
click at [418, 198] on img at bounding box center [422, 199] width 23 height 23
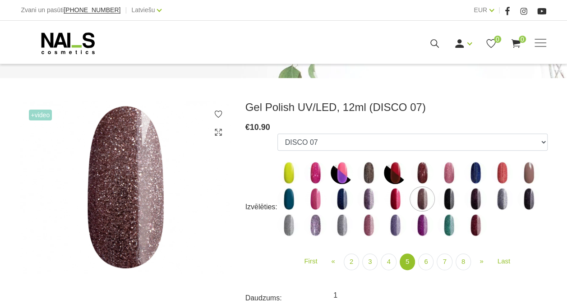
drag, startPoint x: 399, startPoint y: 202, endPoint x: 434, endPoint y: 201, distance: 35.6
click at [398, 202] on img at bounding box center [395, 199] width 23 height 23
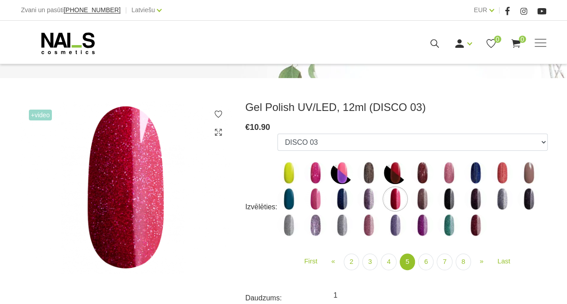
click at [494, 198] on img at bounding box center [502, 199] width 23 height 23
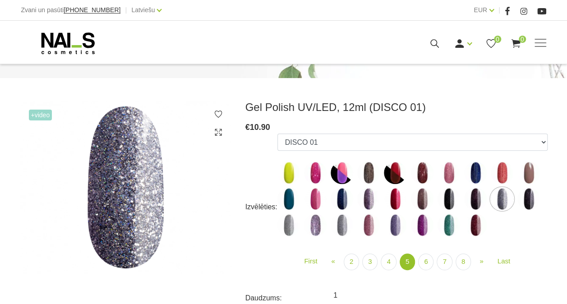
click at [529, 194] on img at bounding box center [528, 199] width 23 height 23
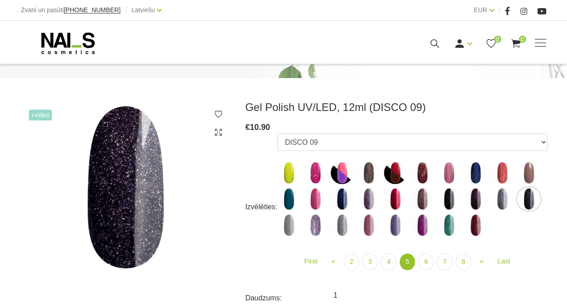
click at [294, 228] on img at bounding box center [288, 225] width 23 height 23
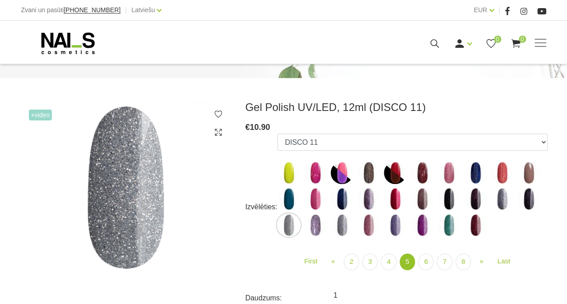
click at [313, 225] on img at bounding box center [315, 225] width 23 height 23
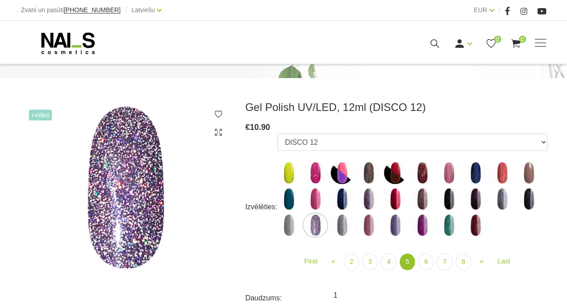
click at [348, 224] on img at bounding box center [342, 225] width 23 height 23
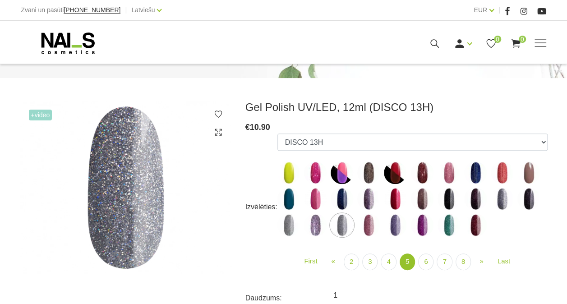
click at [500, 196] on img at bounding box center [502, 199] width 23 height 23
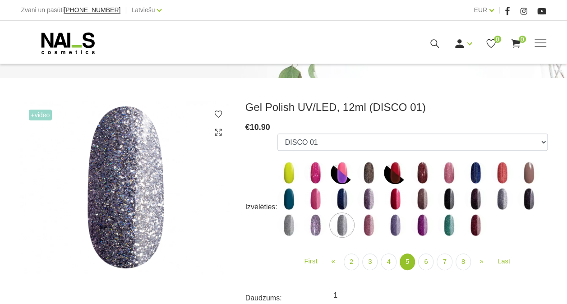
click at [337, 225] on img at bounding box center [342, 225] width 23 height 23
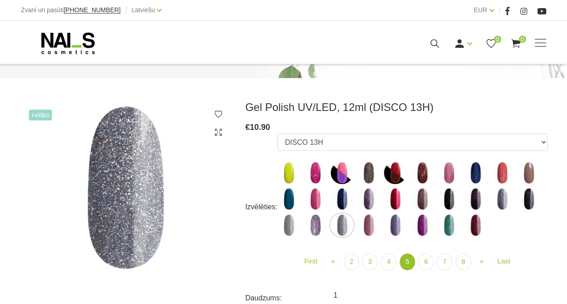
drag, startPoint x: 371, startPoint y: 224, endPoint x: 384, endPoint y: 221, distance: 13.7
click at [370, 224] on img at bounding box center [368, 225] width 23 height 23
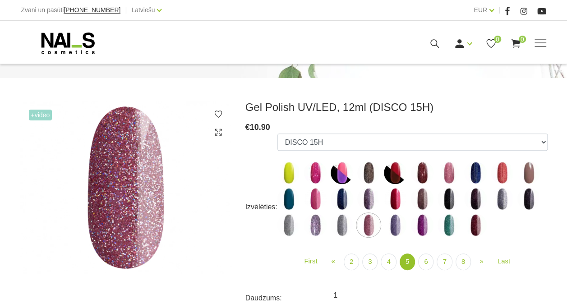
click at [395, 224] on img at bounding box center [395, 225] width 23 height 23
select select "5139"
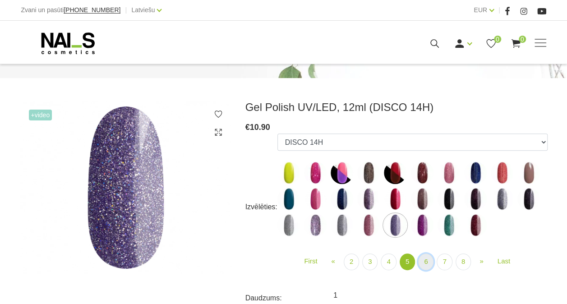
click at [429, 260] on link "6" at bounding box center [425, 261] width 15 height 17
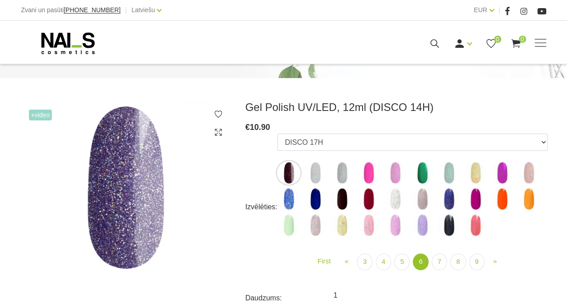
click at [314, 171] on img at bounding box center [315, 172] width 23 height 23
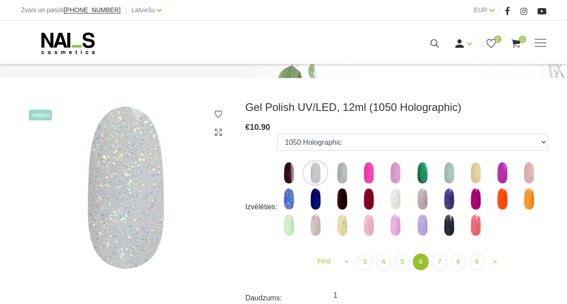
click at [339, 170] on img at bounding box center [342, 172] width 23 height 23
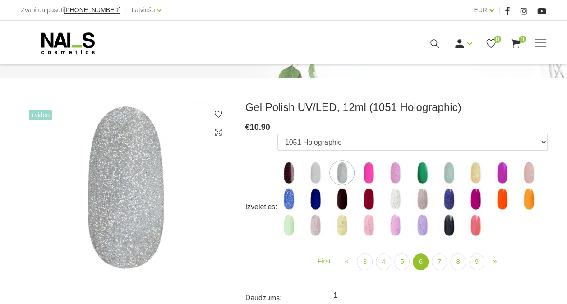
click at [396, 171] on img at bounding box center [395, 172] width 23 height 23
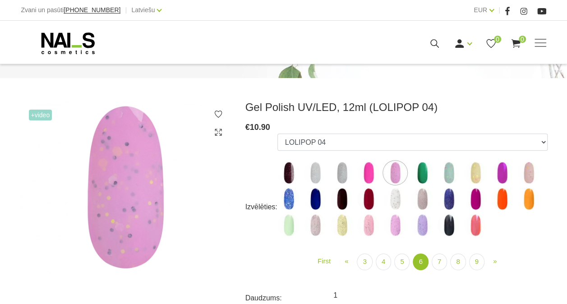
click at [365, 173] on img at bounding box center [368, 172] width 23 height 23
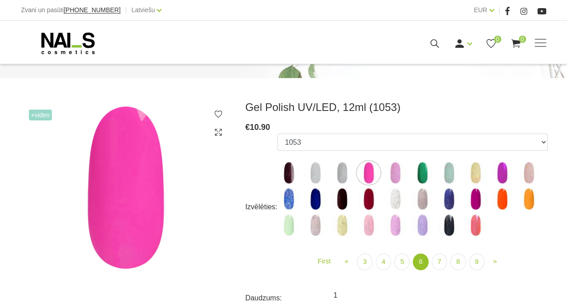
click at [425, 173] on img at bounding box center [422, 172] width 23 height 23
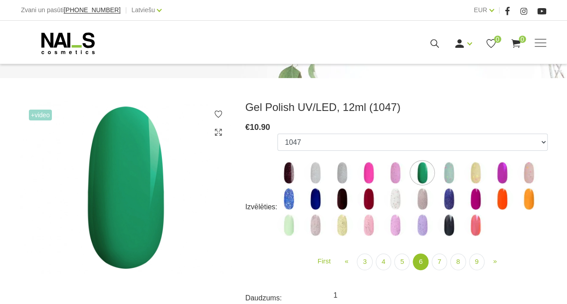
click at [448, 174] on img at bounding box center [448, 172] width 23 height 23
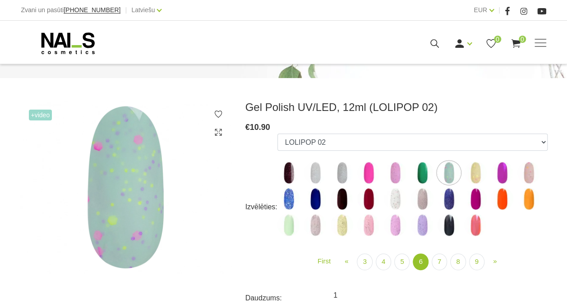
click at [474, 173] on img at bounding box center [475, 172] width 23 height 23
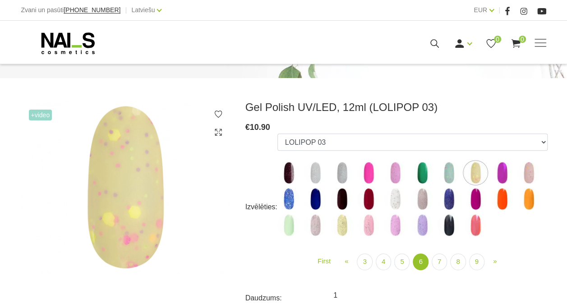
click at [497, 172] on img at bounding box center [502, 172] width 23 height 23
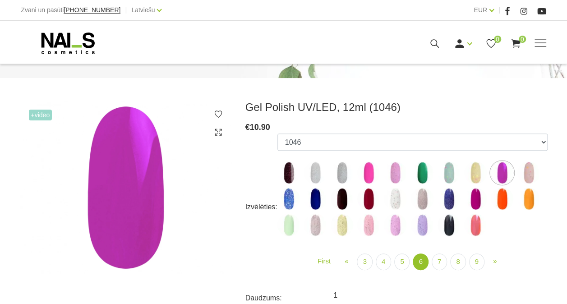
click at [524, 172] on img at bounding box center [528, 172] width 23 height 23
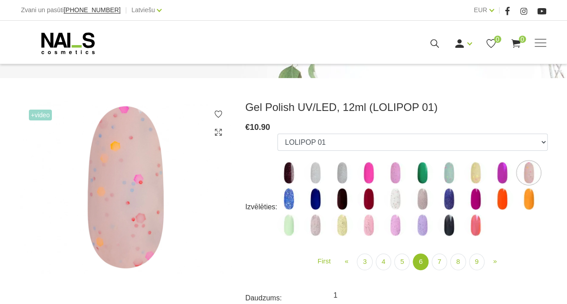
click at [293, 195] on img at bounding box center [288, 199] width 23 height 23
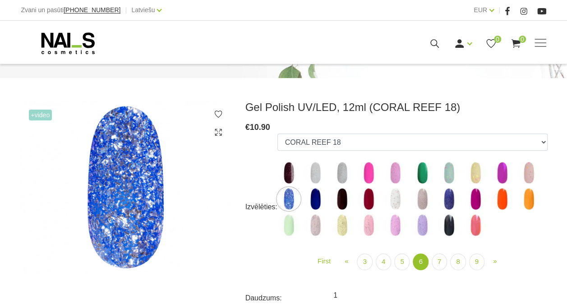
click at [312, 195] on img at bounding box center [315, 199] width 23 height 23
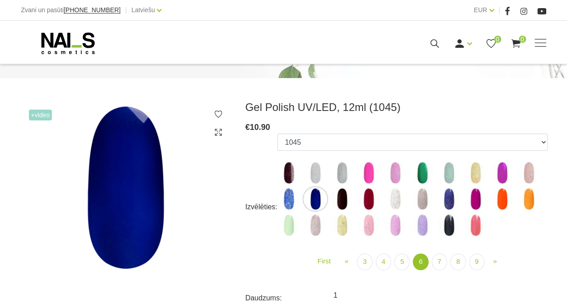
click at [346, 195] on img at bounding box center [342, 199] width 23 height 23
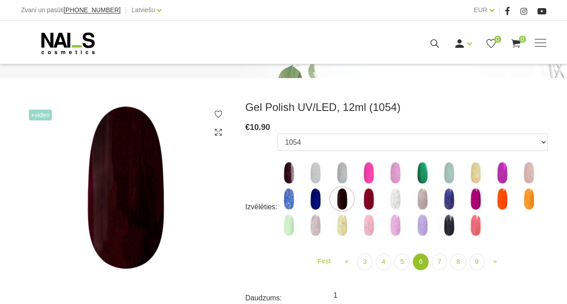
click at [368, 196] on img at bounding box center [368, 199] width 23 height 23
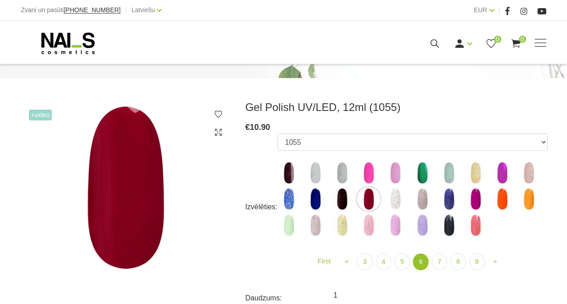
click at [395, 199] on img at bounding box center [395, 199] width 23 height 23
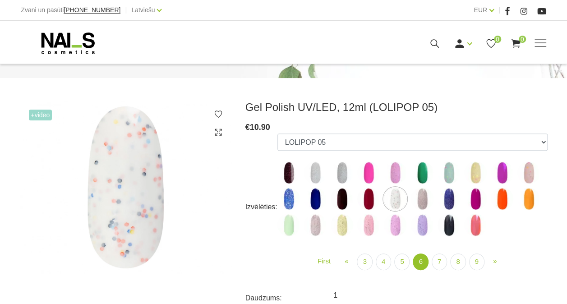
click at [421, 200] on img at bounding box center [422, 199] width 23 height 23
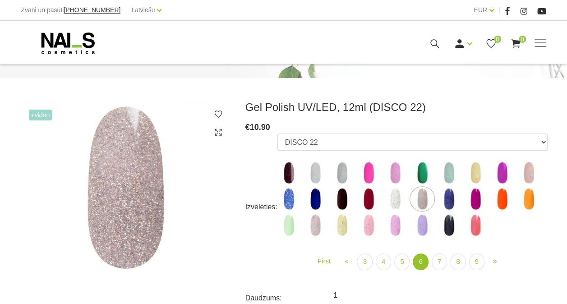
click at [461, 195] on ul "1078 1081 001g 001n 003c 008b 011n 012g 016n 020b 044v 065v 068p 069v 083g 085p…" at bounding box center [412, 186] width 270 height 106
click at [448, 197] on img at bounding box center [448, 199] width 23 height 23
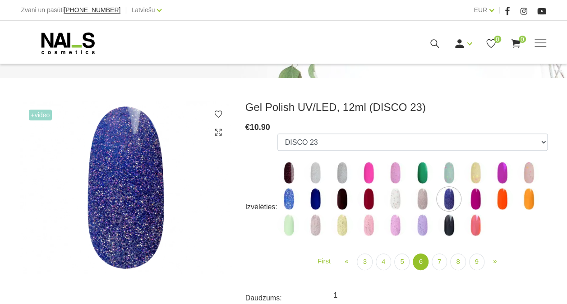
click at [291, 227] on img at bounding box center [288, 225] width 23 height 23
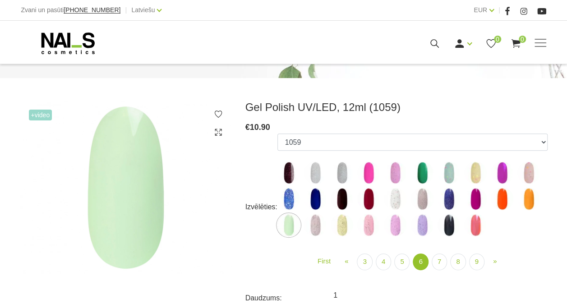
click at [310, 226] on img at bounding box center [315, 225] width 23 height 23
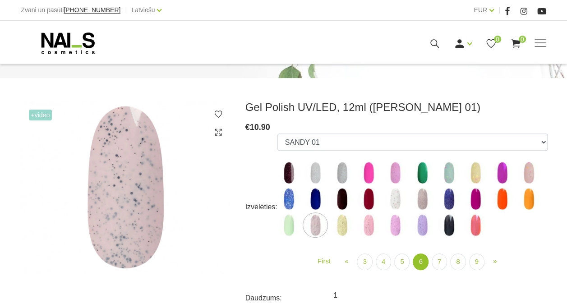
click at [349, 224] on img at bounding box center [342, 225] width 23 height 23
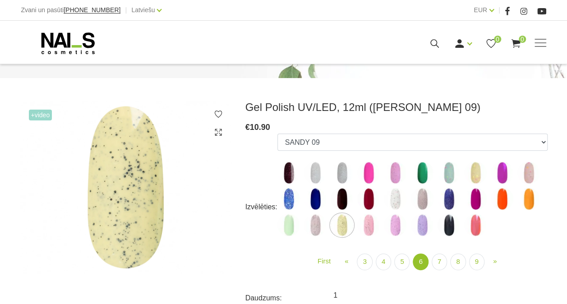
click at [395, 223] on img at bounding box center [395, 225] width 23 height 23
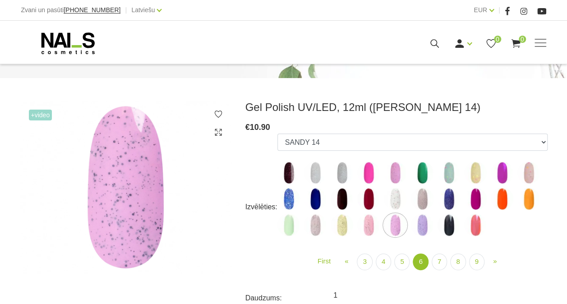
click at [423, 224] on img at bounding box center [422, 225] width 23 height 23
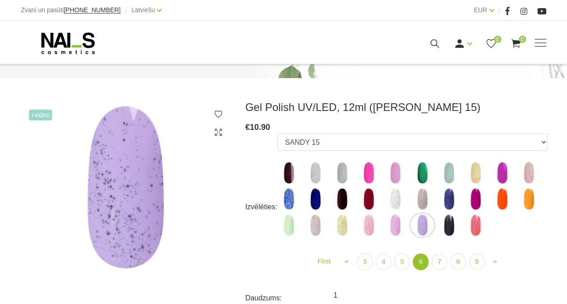
click at [450, 230] on img at bounding box center [448, 225] width 23 height 23
select select "5417"
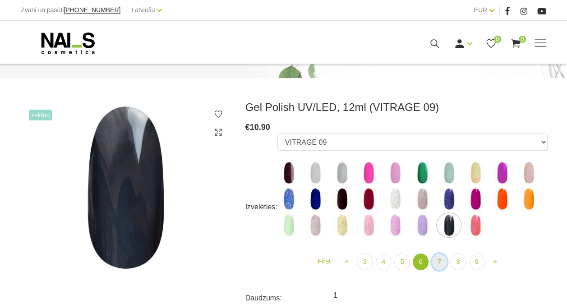
click at [439, 259] on link "7" at bounding box center [439, 261] width 15 height 17
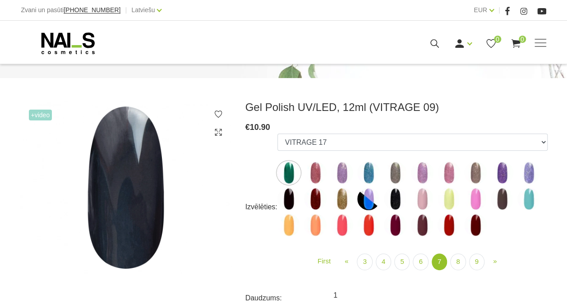
click at [310, 169] on img at bounding box center [315, 172] width 23 height 23
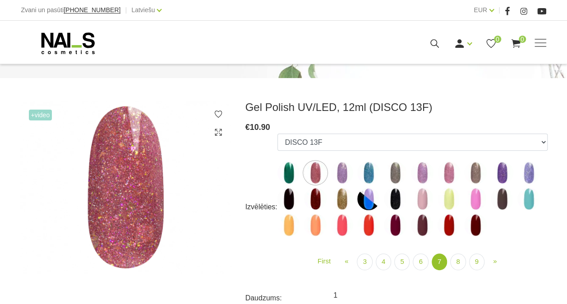
click at [345, 172] on img at bounding box center [342, 172] width 23 height 23
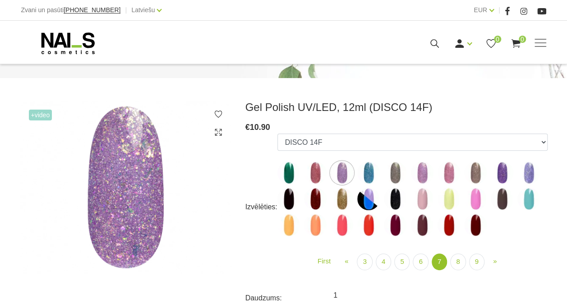
click at [364, 172] on img at bounding box center [368, 172] width 23 height 23
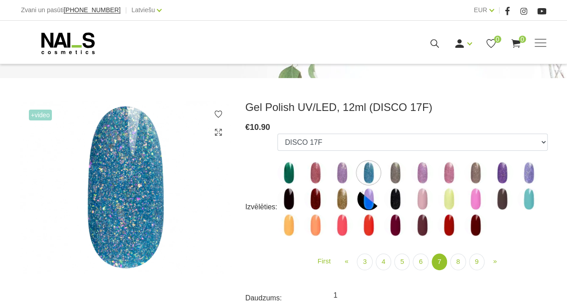
click at [389, 172] on img at bounding box center [395, 172] width 23 height 23
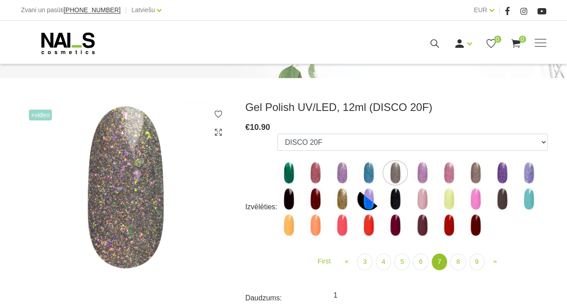
click at [414, 172] on img at bounding box center [422, 172] width 23 height 23
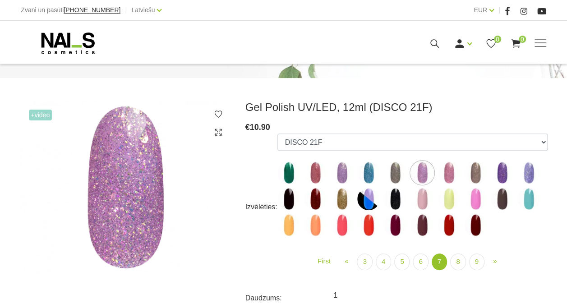
click at [446, 171] on img at bounding box center [448, 172] width 23 height 23
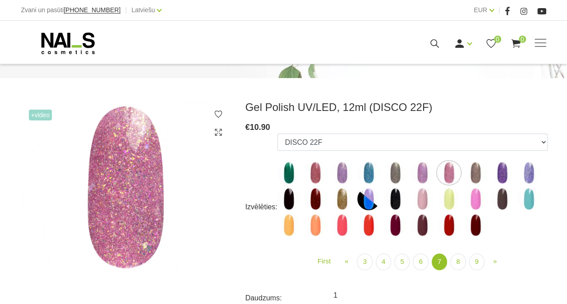
click at [421, 199] on img at bounding box center [422, 199] width 23 height 23
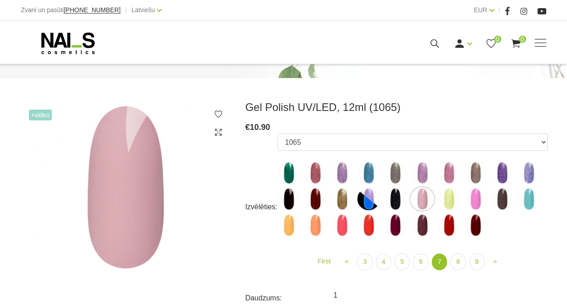
click at [371, 197] on img at bounding box center [368, 199] width 23 height 23
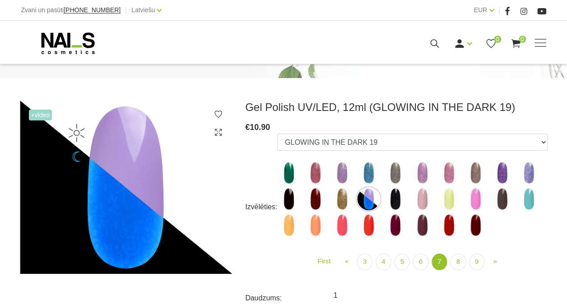
click at [293, 200] on img at bounding box center [288, 199] width 23 height 23
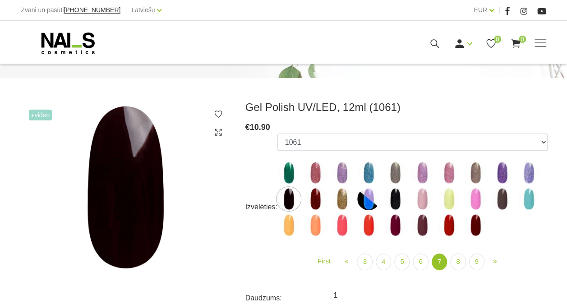
click at [288, 227] on img at bounding box center [288, 225] width 23 height 23
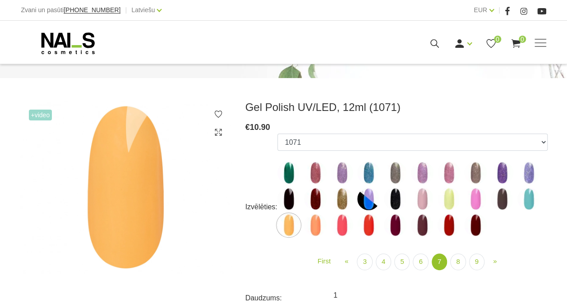
click at [318, 227] on img at bounding box center [315, 225] width 23 height 23
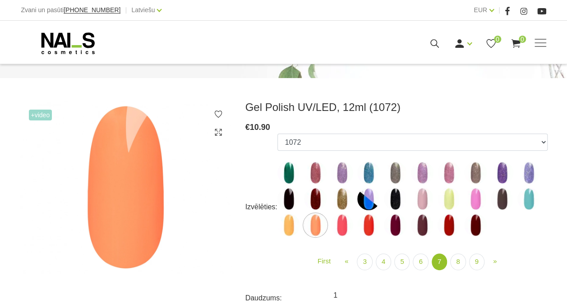
click at [342, 225] on img at bounding box center [342, 225] width 23 height 23
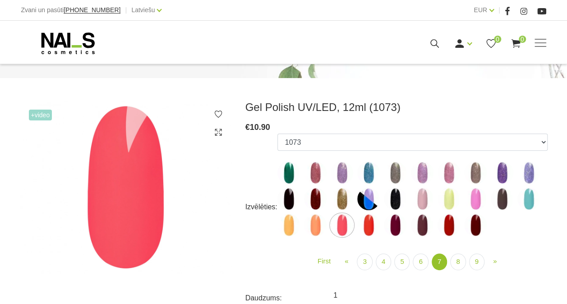
click at [368, 225] on img at bounding box center [368, 225] width 23 height 23
select select "5888"
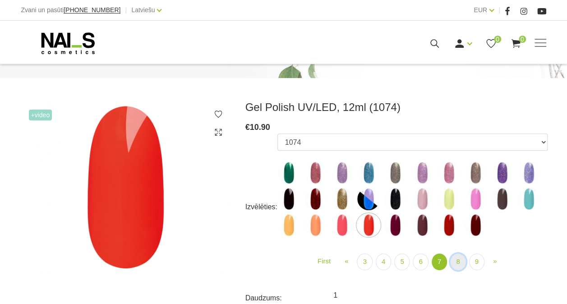
click at [457, 265] on link "8" at bounding box center [457, 261] width 15 height 17
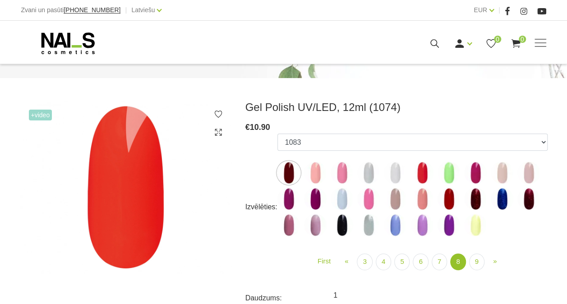
click at [315, 169] on img at bounding box center [315, 172] width 23 height 23
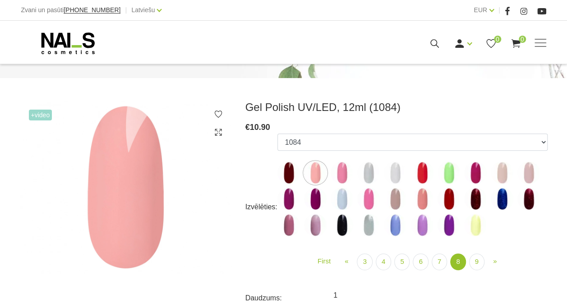
click at [283, 169] on img at bounding box center [288, 172] width 23 height 23
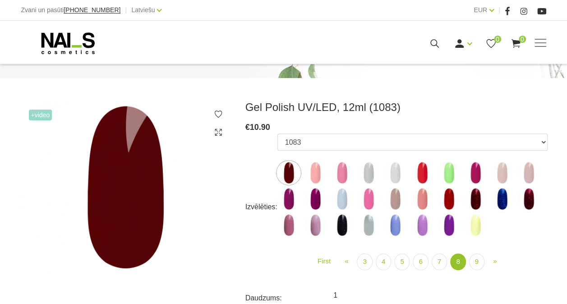
click at [315, 175] on img at bounding box center [315, 172] width 23 height 23
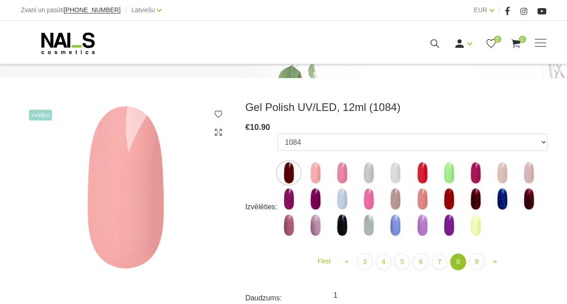
click at [337, 172] on img at bounding box center [342, 172] width 23 height 23
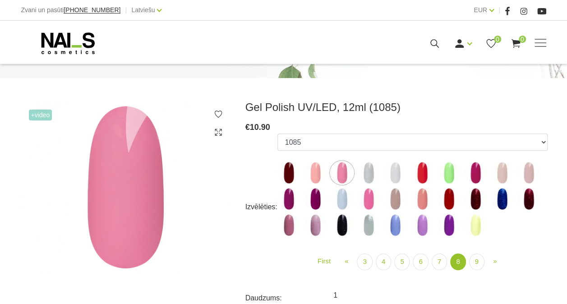
click at [504, 170] on img at bounding box center [502, 172] width 23 height 23
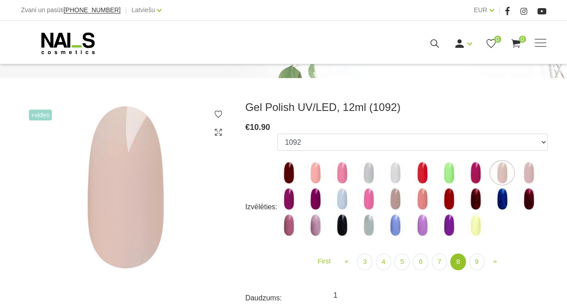
click at [529, 170] on img at bounding box center [528, 172] width 23 height 23
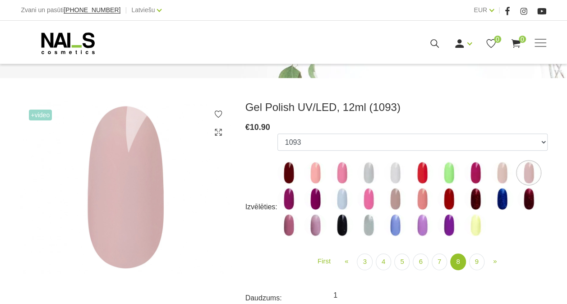
click at [505, 175] on img at bounding box center [502, 172] width 23 height 23
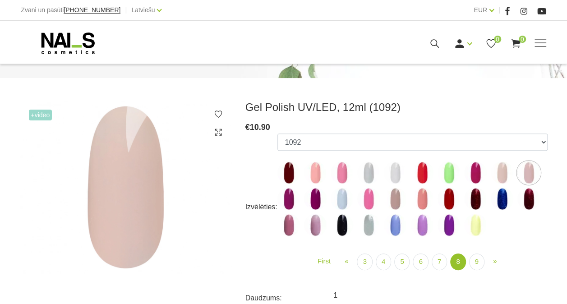
click at [339, 197] on img at bounding box center [342, 199] width 23 height 23
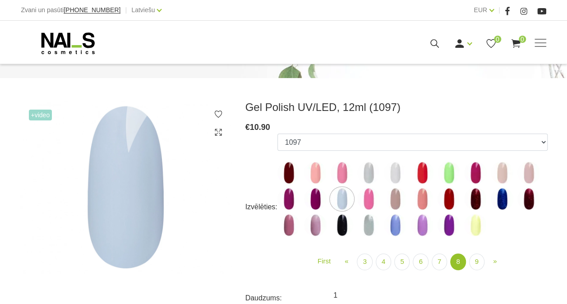
click at [392, 173] on img at bounding box center [395, 172] width 23 height 23
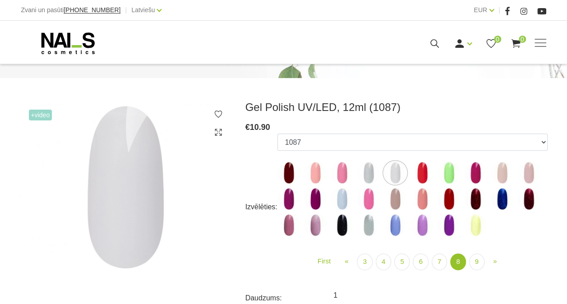
click at [365, 171] on img at bounding box center [368, 172] width 23 height 23
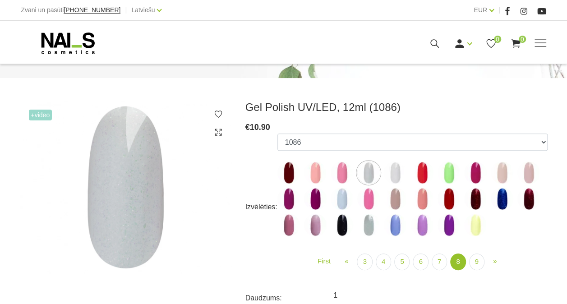
click at [393, 172] on img at bounding box center [395, 172] width 23 height 23
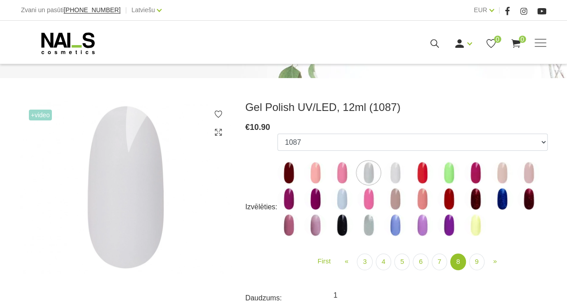
click at [363, 196] on img at bounding box center [368, 199] width 23 height 23
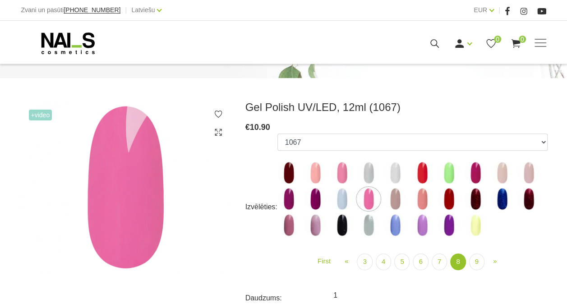
click at [316, 224] on img at bounding box center [315, 225] width 23 height 23
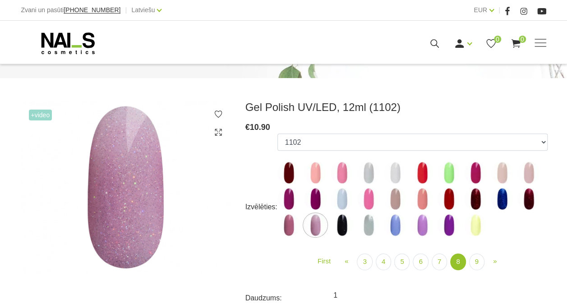
click at [295, 228] on img at bounding box center [288, 225] width 23 height 23
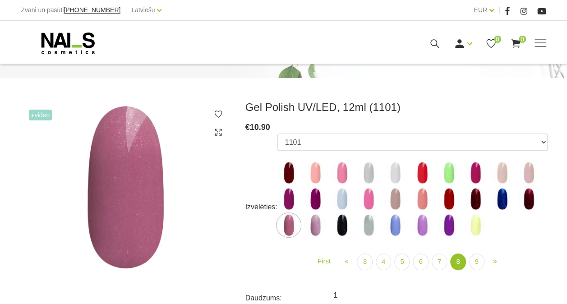
click at [348, 225] on img at bounding box center [342, 225] width 23 height 23
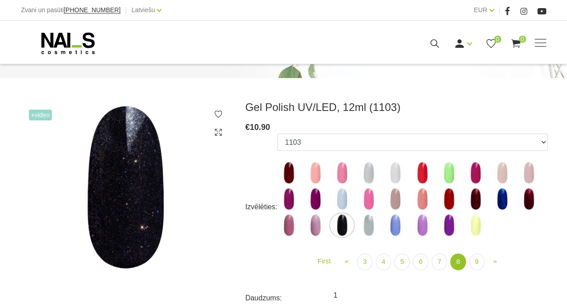
click at [366, 225] on img at bounding box center [368, 225] width 23 height 23
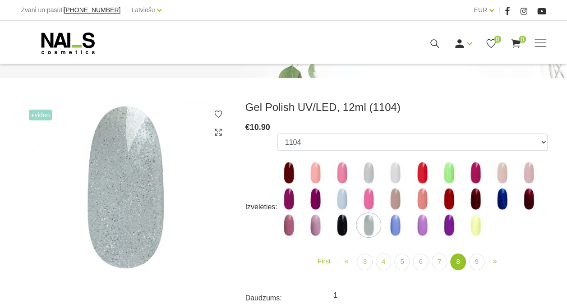
click at [397, 225] on img at bounding box center [395, 225] width 23 height 23
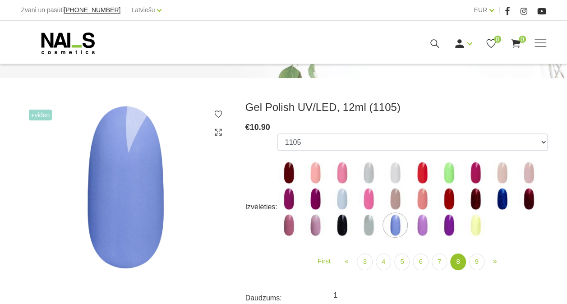
click at [418, 226] on img at bounding box center [422, 225] width 23 height 23
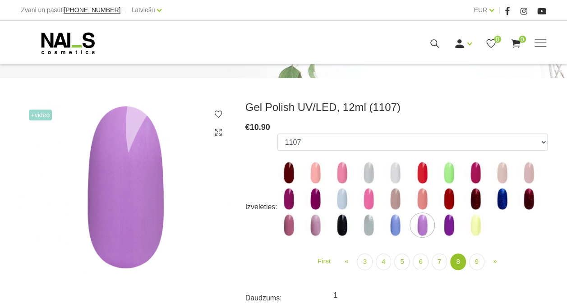
click at [448, 223] on img at bounding box center [448, 225] width 23 height 23
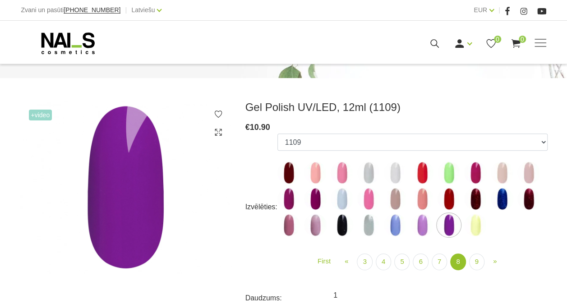
click at [478, 223] on img at bounding box center [475, 225] width 23 height 23
select select "6159"
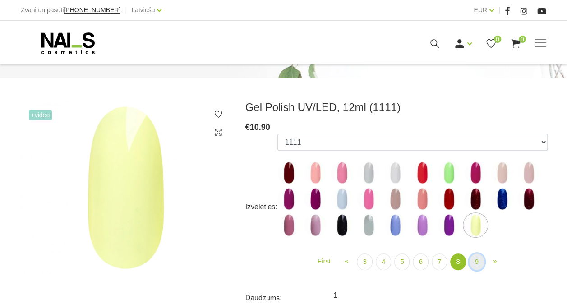
click at [475, 263] on link "9" at bounding box center [476, 261] width 15 height 17
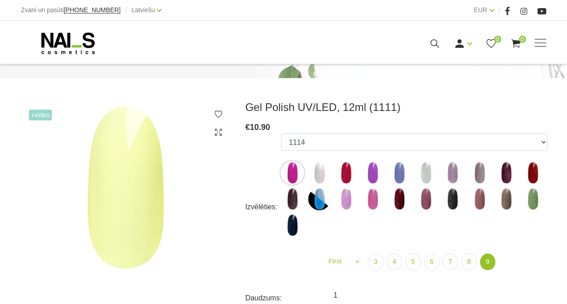
click at [321, 170] on img at bounding box center [319, 172] width 23 height 23
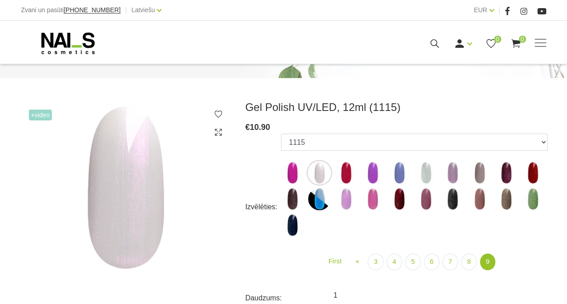
click at [372, 175] on img at bounding box center [372, 172] width 23 height 23
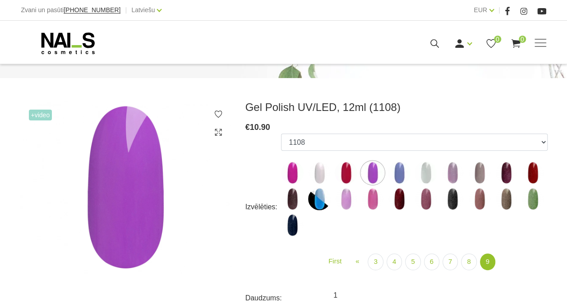
click at [399, 173] on img at bounding box center [399, 172] width 23 height 23
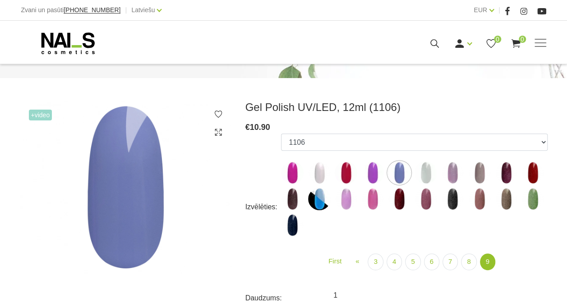
click at [431, 169] on img at bounding box center [425, 172] width 23 height 23
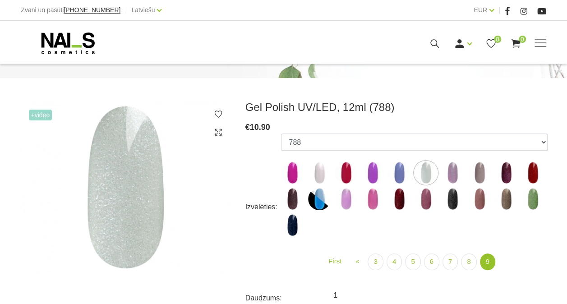
click at [454, 172] on img at bounding box center [452, 172] width 23 height 23
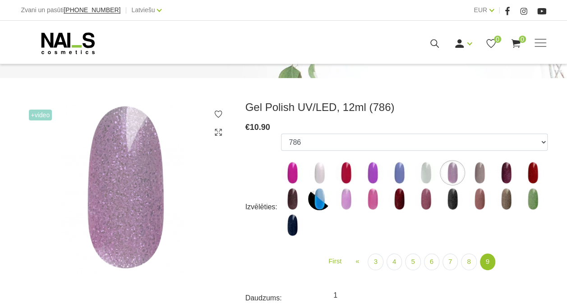
click at [473, 175] on img at bounding box center [479, 172] width 23 height 23
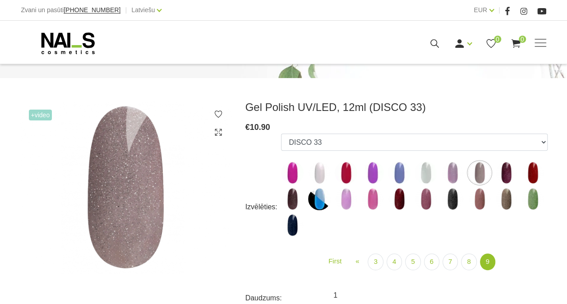
click at [509, 174] on img at bounding box center [506, 172] width 23 height 23
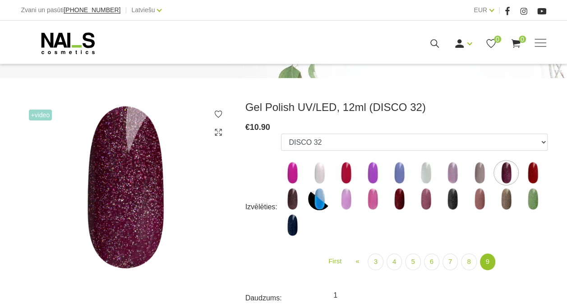
click at [537, 171] on img at bounding box center [532, 172] width 23 height 23
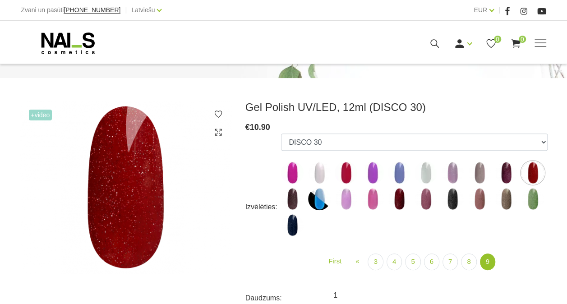
click at [350, 197] on img at bounding box center [346, 199] width 23 height 23
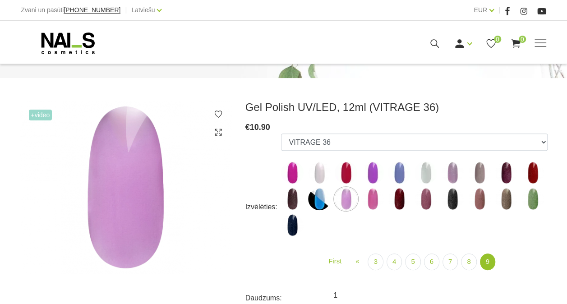
click at [372, 198] on img at bounding box center [372, 199] width 23 height 23
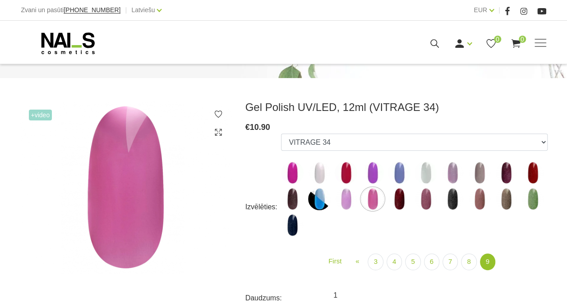
click at [403, 196] on img at bounding box center [399, 199] width 23 height 23
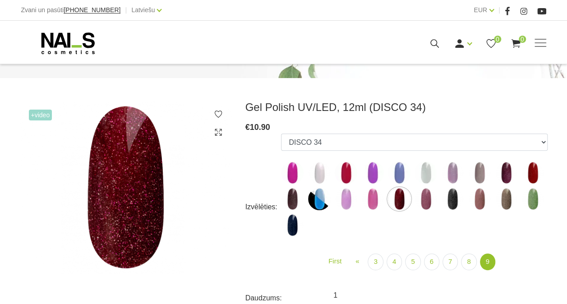
click at [423, 198] on img at bounding box center [425, 199] width 23 height 23
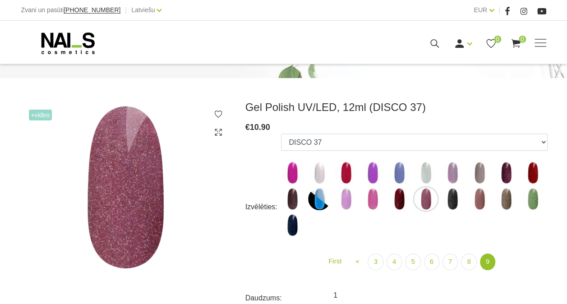
click at [445, 200] on img at bounding box center [452, 199] width 23 height 23
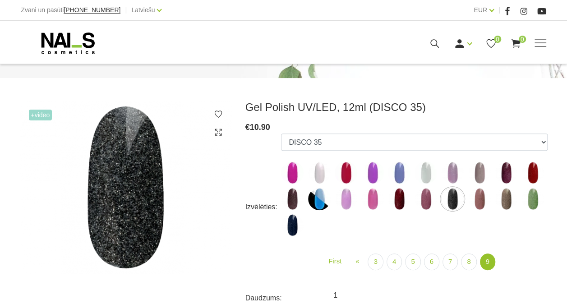
click at [483, 197] on img at bounding box center [479, 199] width 23 height 23
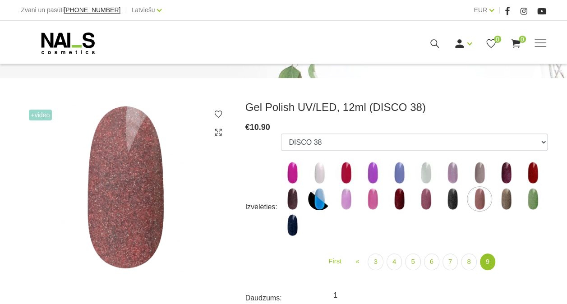
drag, startPoint x: 504, startPoint y: 196, endPoint x: 524, endPoint y: 200, distance: 20.8
click at [504, 196] on img at bounding box center [506, 199] width 23 height 23
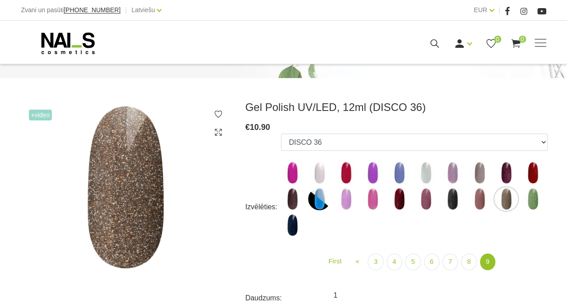
click at [532, 199] on img at bounding box center [532, 199] width 23 height 23
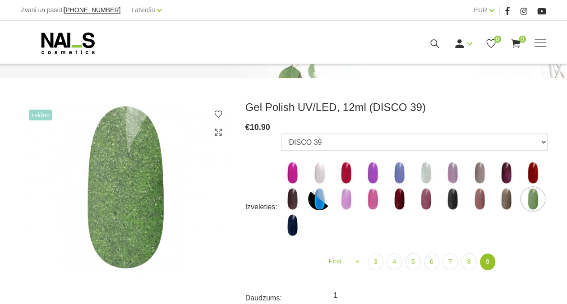
click at [290, 224] on img at bounding box center [292, 225] width 23 height 23
select select "6439"
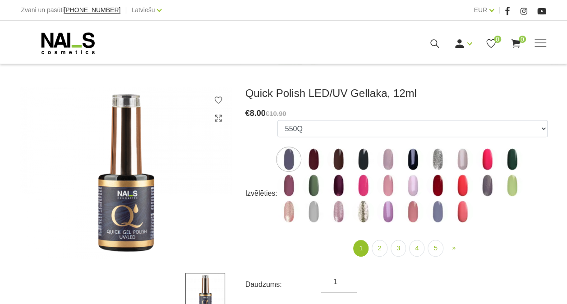
scroll to position [90, 0]
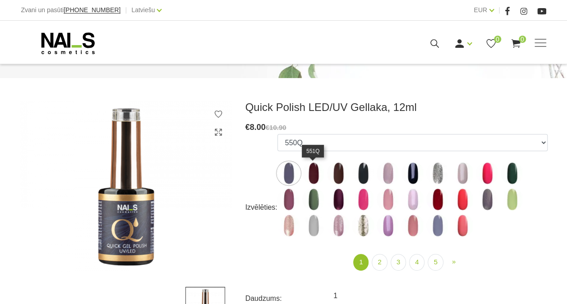
click at [313, 170] on img at bounding box center [313, 173] width 23 height 23
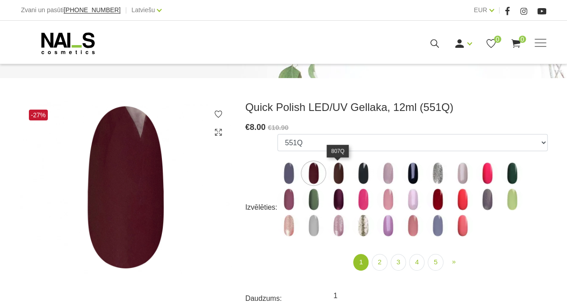
click at [341, 174] on img at bounding box center [338, 173] width 23 height 23
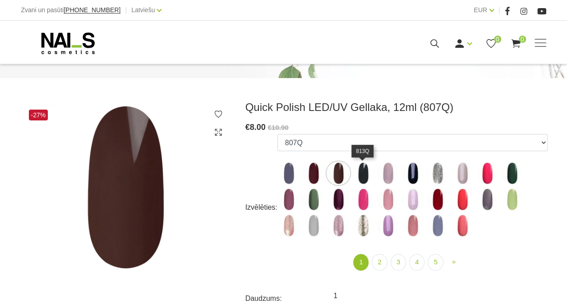
click at [364, 175] on img at bounding box center [363, 173] width 23 height 23
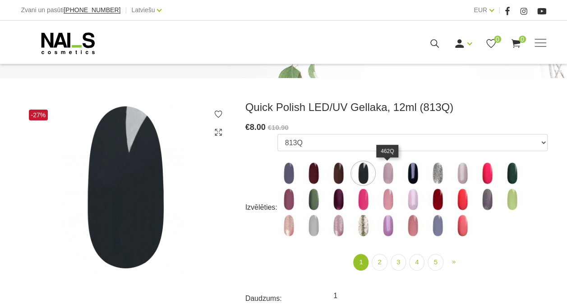
click at [386, 176] on img at bounding box center [388, 173] width 23 height 23
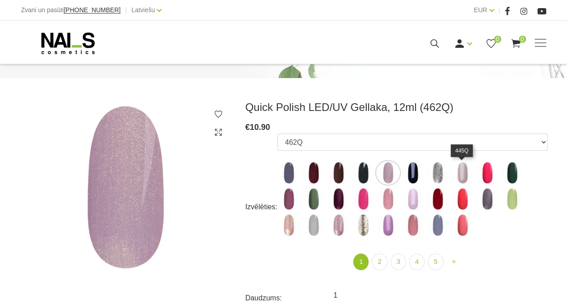
click at [464, 170] on img at bounding box center [462, 172] width 23 height 23
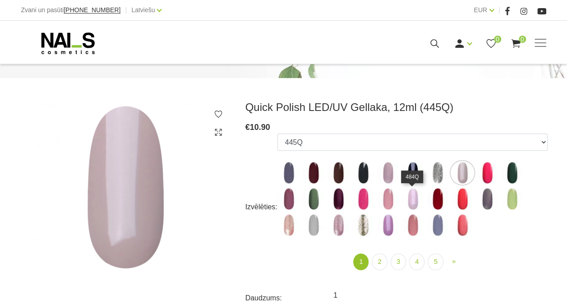
click at [412, 194] on img at bounding box center [412, 199] width 23 height 23
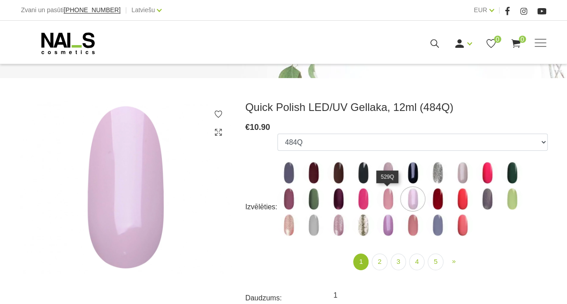
click at [383, 200] on img at bounding box center [388, 199] width 23 height 23
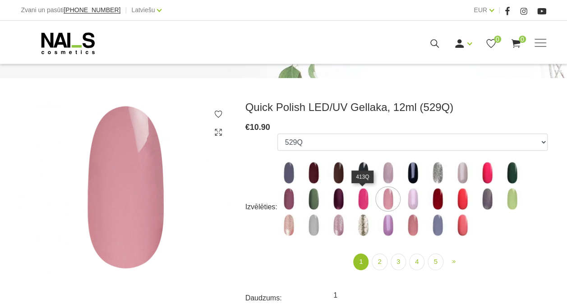
click at [366, 200] on img at bounding box center [363, 199] width 23 height 23
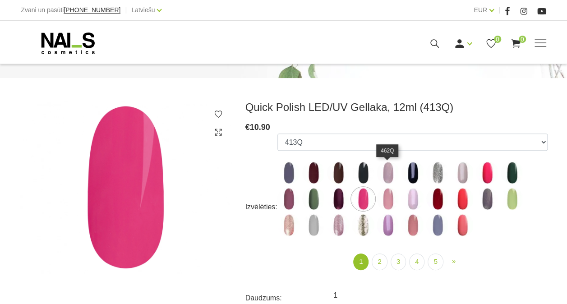
click at [392, 172] on img at bounding box center [388, 172] width 23 height 23
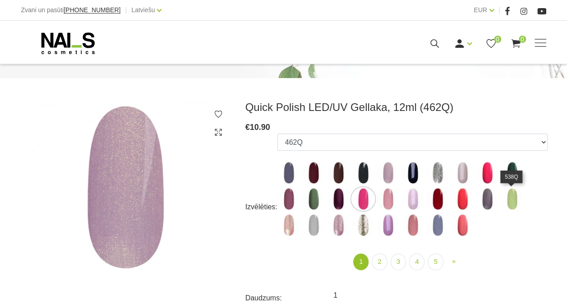
click at [512, 198] on img at bounding box center [512, 199] width 23 height 23
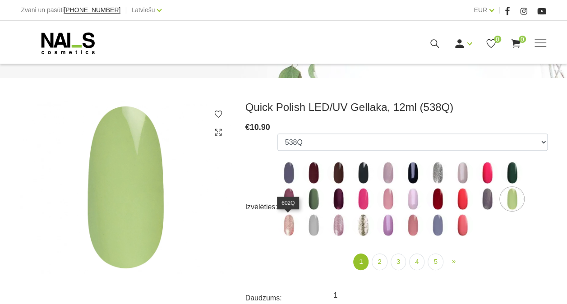
click at [292, 229] on img at bounding box center [288, 225] width 23 height 23
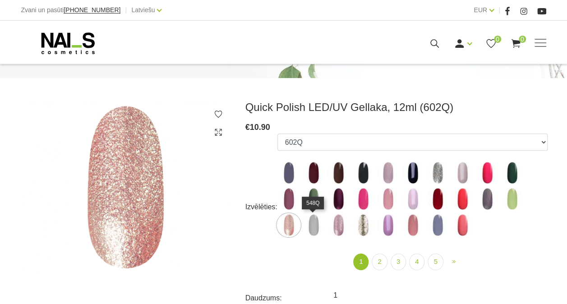
click at [315, 228] on img at bounding box center [313, 225] width 23 height 23
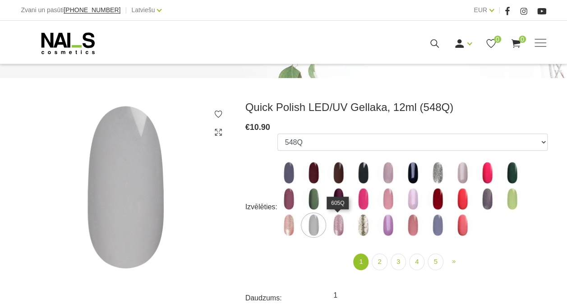
click at [333, 228] on img at bounding box center [338, 225] width 23 height 23
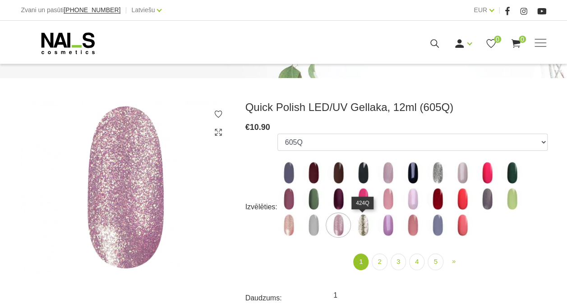
click at [364, 227] on img at bounding box center [363, 225] width 23 height 23
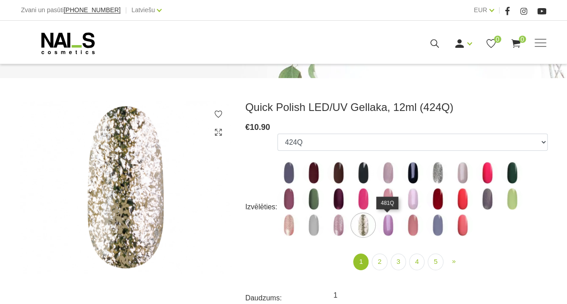
click at [390, 225] on img at bounding box center [388, 225] width 23 height 23
select select "4359"
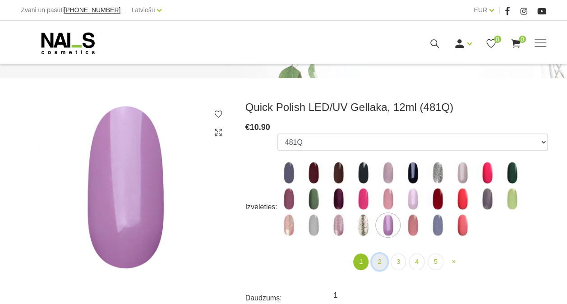
click at [380, 262] on link "2" at bounding box center [379, 261] width 15 height 17
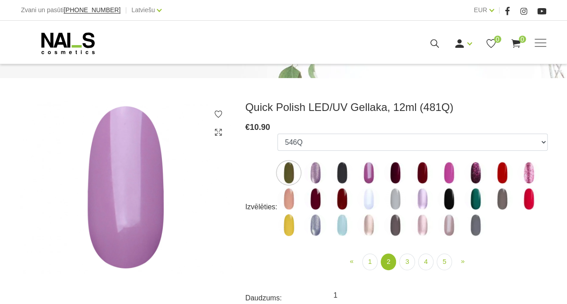
click at [312, 175] on img at bounding box center [315, 172] width 23 height 23
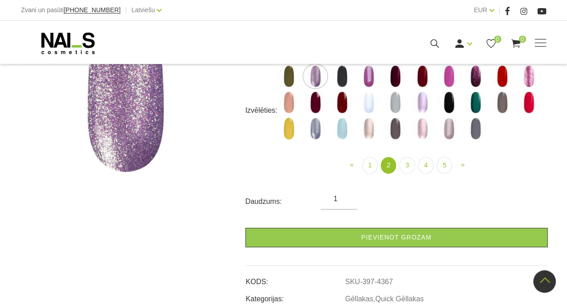
scroll to position [135, 0]
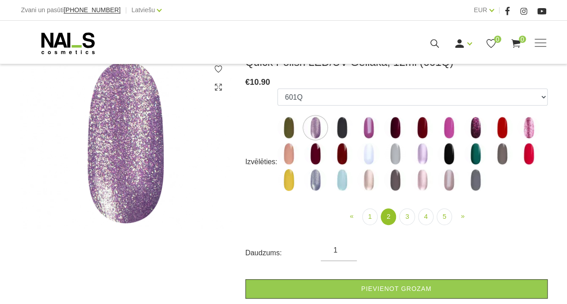
click at [368, 129] on img at bounding box center [368, 127] width 23 height 23
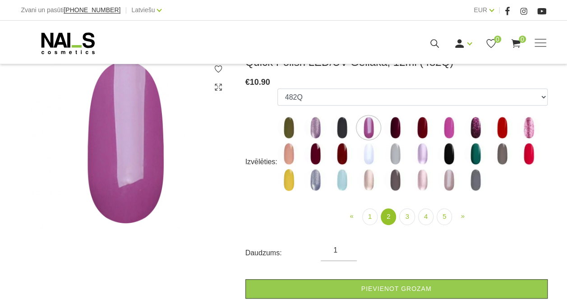
click at [345, 128] on img at bounding box center [342, 127] width 23 height 23
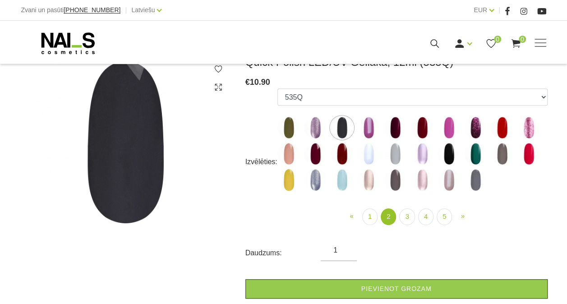
click at [425, 128] on img at bounding box center [422, 127] width 23 height 23
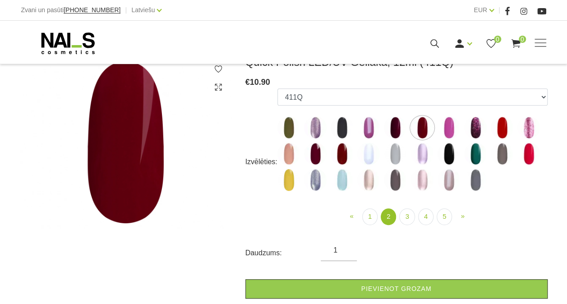
click at [451, 127] on img at bounding box center [448, 127] width 23 height 23
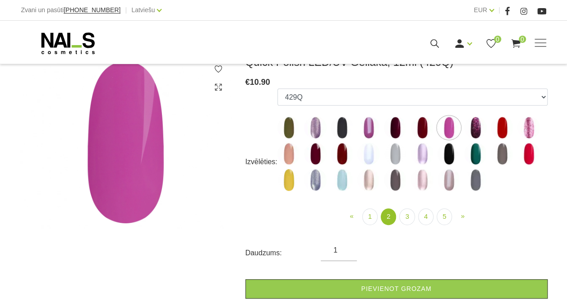
click at [471, 127] on img at bounding box center [475, 127] width 23 height 23
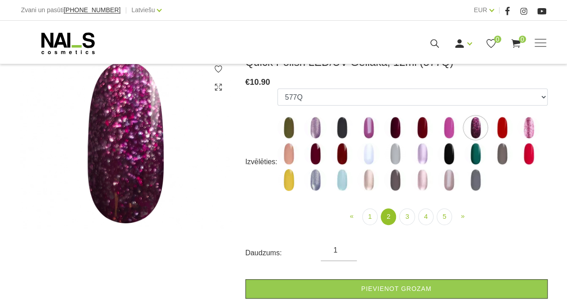
click at [499, 129] on img at bounding box center [502, 127] width 23 height 23
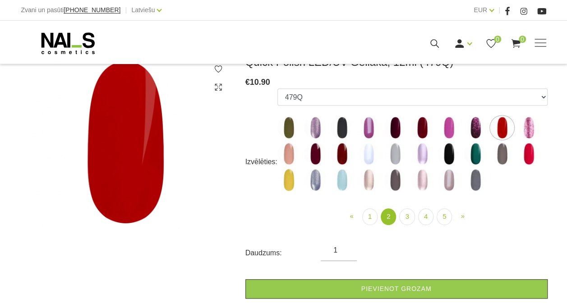
click at [530, 131] on img at bounding box center [528, 127] width 23 height 23
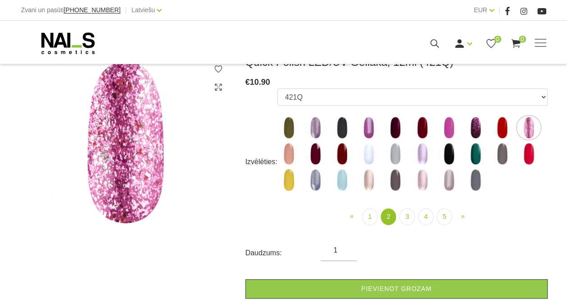
click at [277, 154] on img at bounding box center [288, 154] width 23 height 23
click at [290, 153] on img at bounding box center [288, 154] width 23 height 23
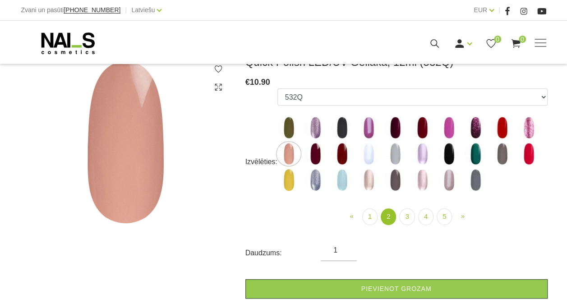
click at [316, 152] on img at bounding box center [315, 154] width 23 height 23
click at [347, 153] on img at bounding box center [342, 154] width 23 height 23
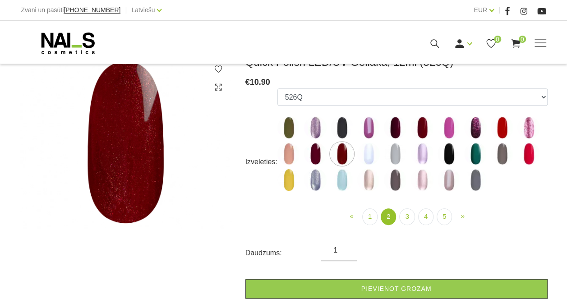
click at [372, 156] on img at bounding box center [368, 154] width 23 height 23
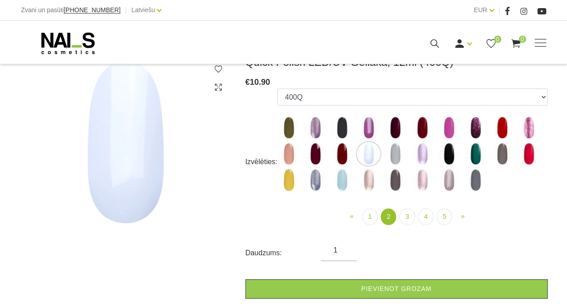
click at [397, 156] on img at bounding box center [395, 154] width 23 height 23
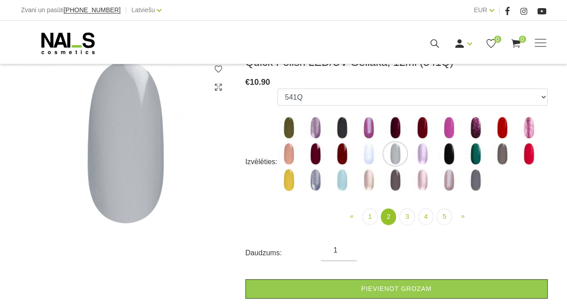
click at [423, 154] on img at bounding box center [422, 154] width 23 height 23
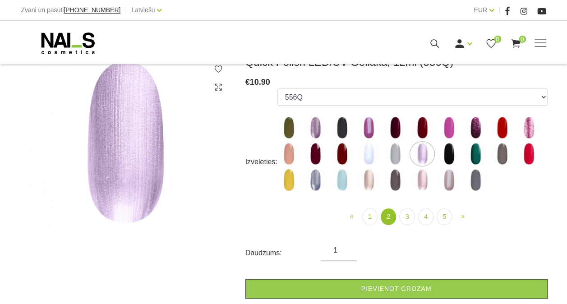
click at [453, 161] on img at bounding box center [448, 154] width 23 height 23
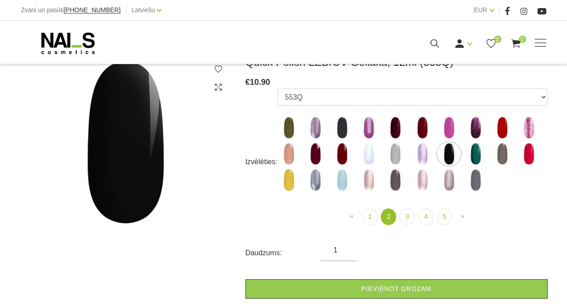
click at [478, 158] on img at bounding box center [475, 154] width 23 height 23
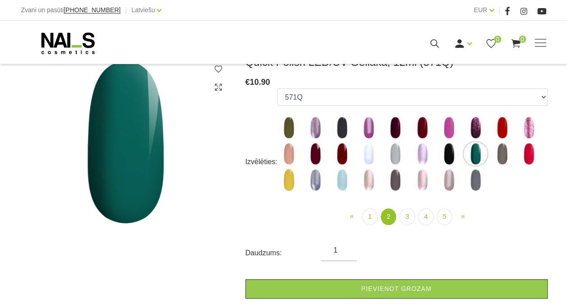
click at [503, 152] on img at bounding box center [502, 154] width 23 height 23
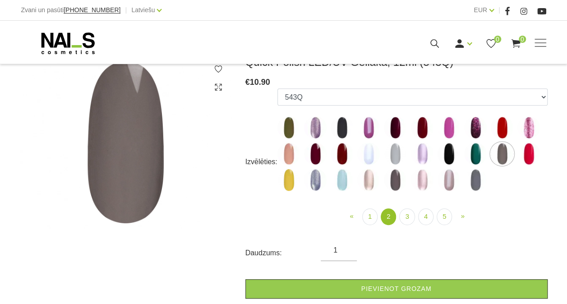
click at [314, 177] on img at bounding box center [315, 180] width 23 height 23
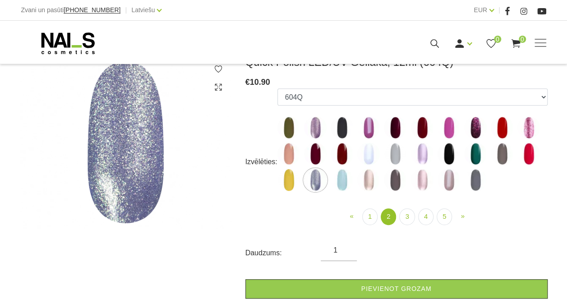
click at [339, 182] on img at bounding box center [342, 180] width 23 height 23
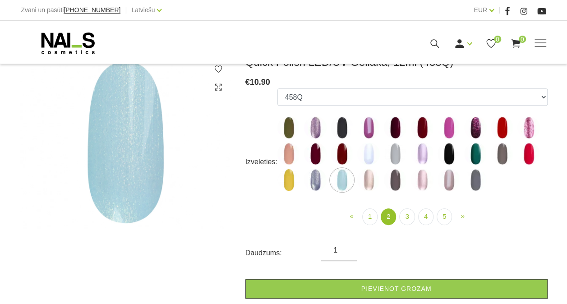
click at [369, 182] on img at bounding box center [368, 180] width 23 height 23
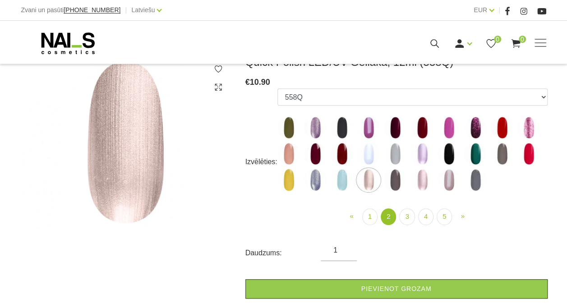
click at [404, 183] on img at bounding box center [395, 180] width 23 height 23
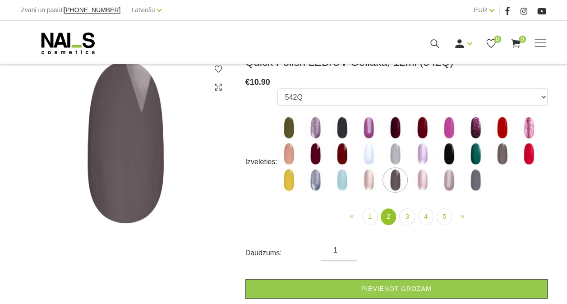
click at [423, 181] on img at bounding box center [422, 180] width 23 height 23
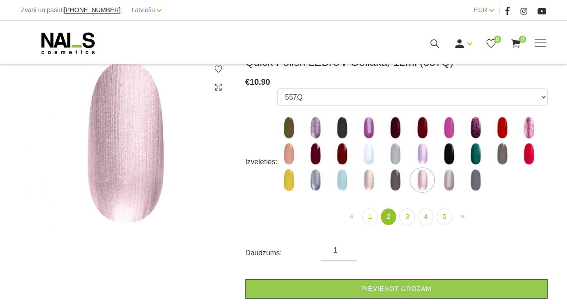
click at [455, 179] on img at bounding box center [448, 180] width 23 height 23
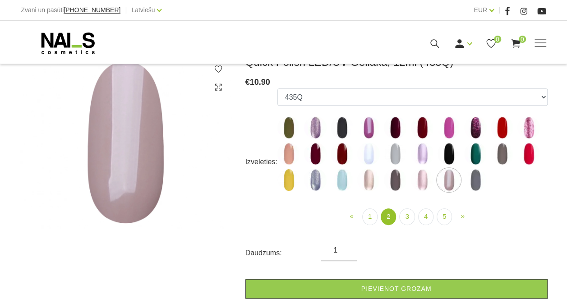
click at [475, 180] on img at bounding box center [475, 180] width 23 height 23
select select "4414"
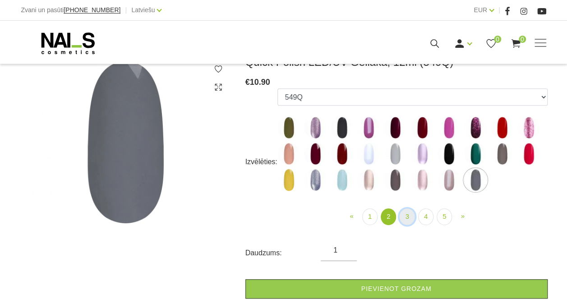
click at [406, 216] on link "3" at bounding box center [406, 216] width 15 height 17
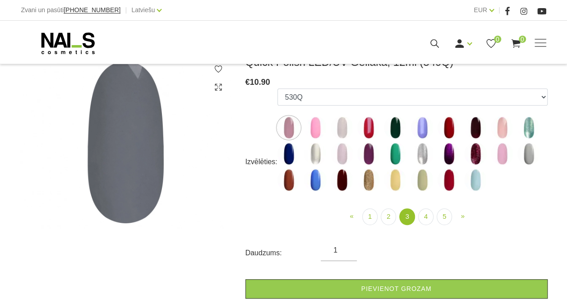
click at [315, 128] on img at bounding box center [315, 127] width 23 height 23
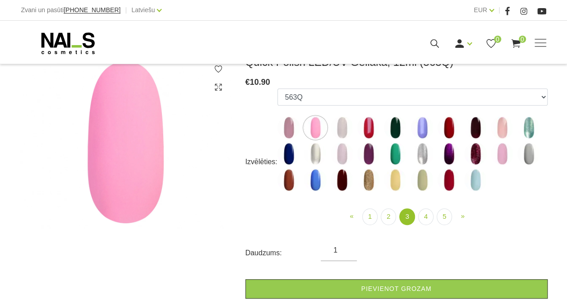
click at [341, 129] on img at bounding box center [342, 127] width 23 height 23
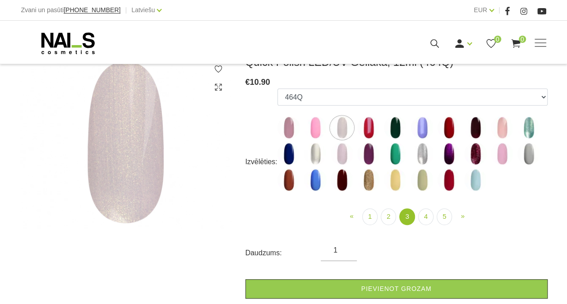
click at [503, 124] on img at bounding box center [502, 127] width 23 height 23
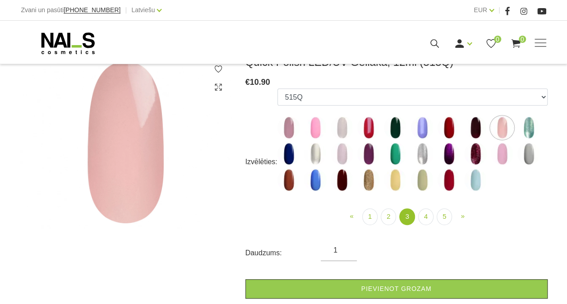
click at [290, 154] on img at bounding box center [288, 154] width 23 height 23
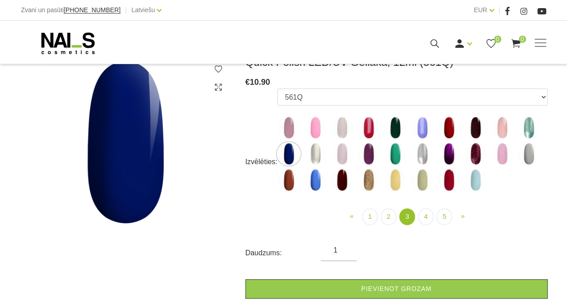
click at [311, 154] on img at bounding box center [315, 154] width 23 height 23
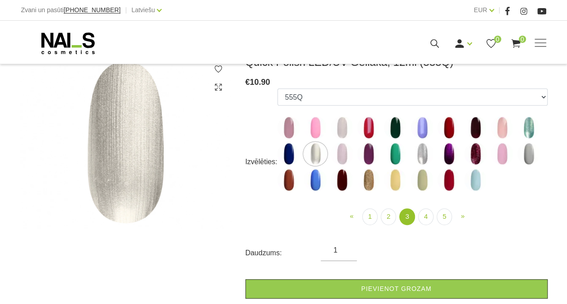
click at [342, 154] on img at bounding box center [342, 154] width 23 height 23
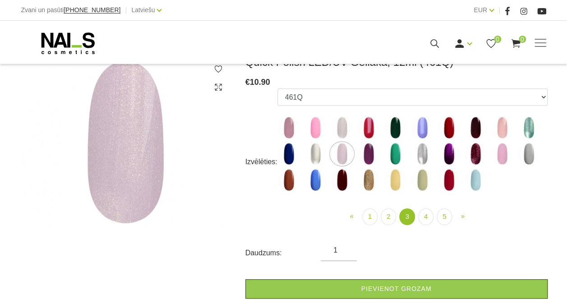
click at [344, 126] on img at bounding box center [342, 127] width 23 height 23
click at [340, 157] on img at bounding box center [342, 154] width 23 height 23
click at [361, 154] on img at bounding box center [368, 154] width 23 height 23
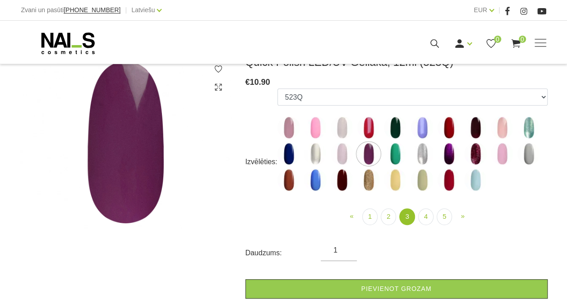
click at [401, 156] on img at bounding box center [395, 154] width 23 height 23
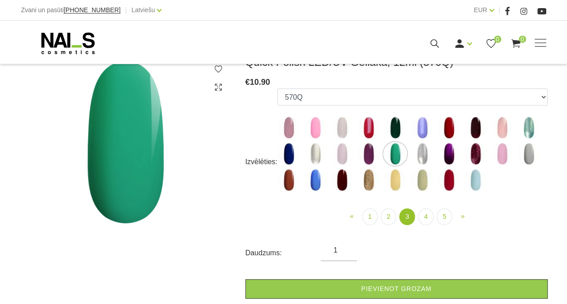
click at [424, 157] on img at bounding box center [422, 154] width 23 height 23
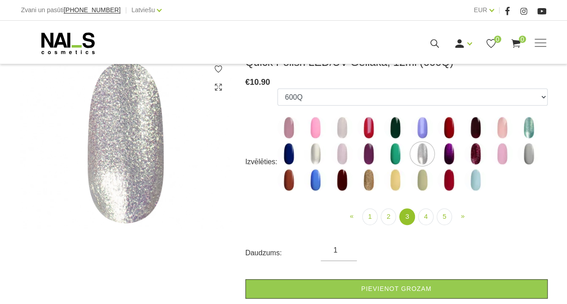
click at [447, 156] on img at bounding box center [448, 154] width 23 height 23
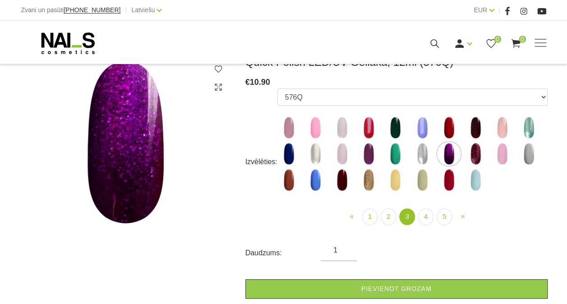
click at [478, 152] on img at bounding box center [475, 154] width 23 height 23
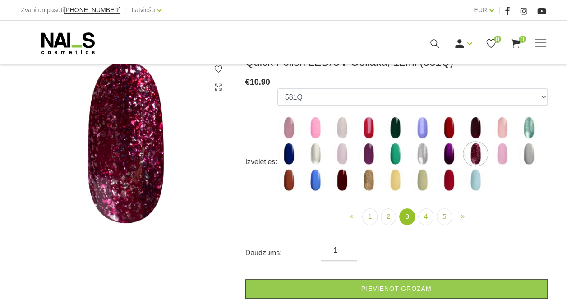
click at [508, 157] on img at bounding box center [502, 154] width 23 height 23
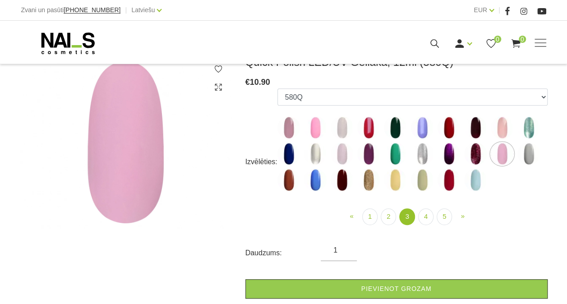
click at [532, 152] on img at bounding box center [528, 154] width 23 height 23
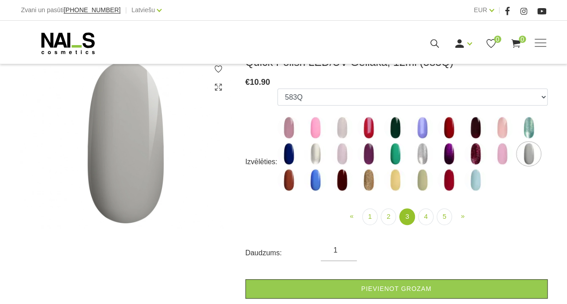
drag, startPoint x: 291, startPoint y: 184, endPoint x: 298, endPoint y: 183, distance: 6.4
click at [291, 184] on img at bounding box center [288, 180] width 23 height 23
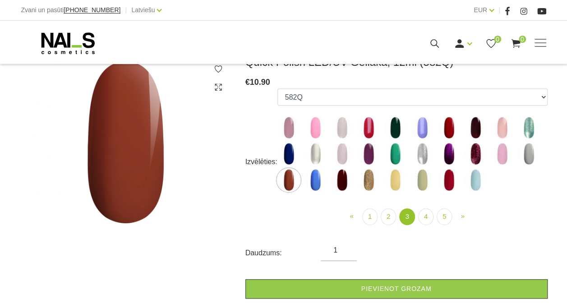
click at [310, 183] on img at bounding box center [315, 180] width 23 height 23
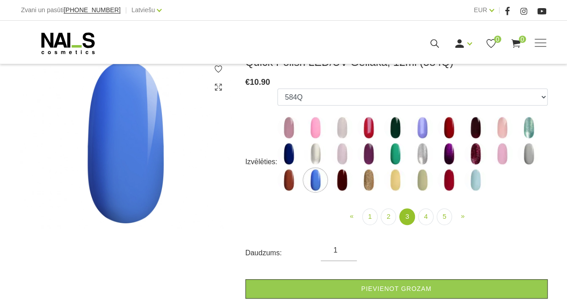
click at [394, 181] on img at bounding box center [395, 180] width 23 height 23
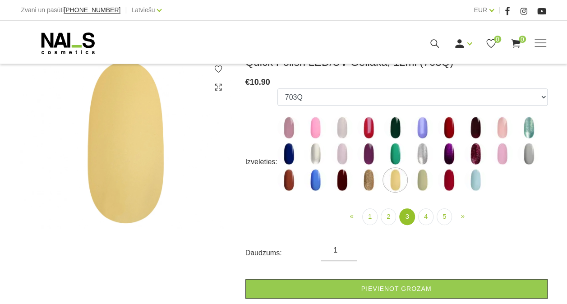
click at [476, 182] on img at bounding box center [475, 180] width 23 height 23
select select "5196"
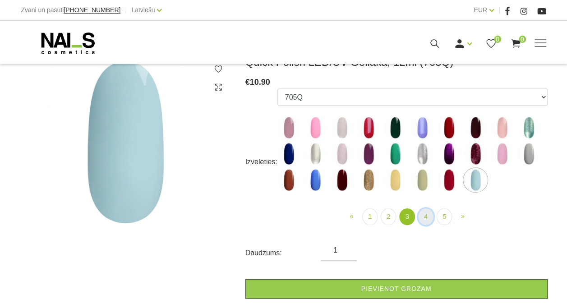
click at [429, 216] on link "4" at bounding box center [425, 216] width 15 height 17
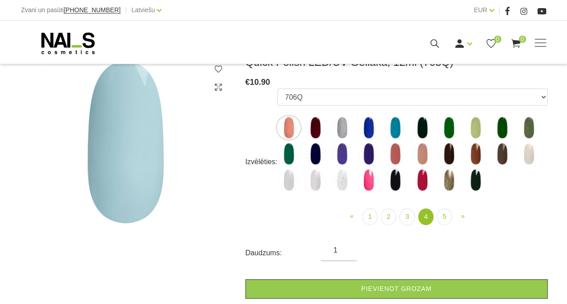
click at [341, 129] on img at bounding box center [342, 127] width 23 height 23
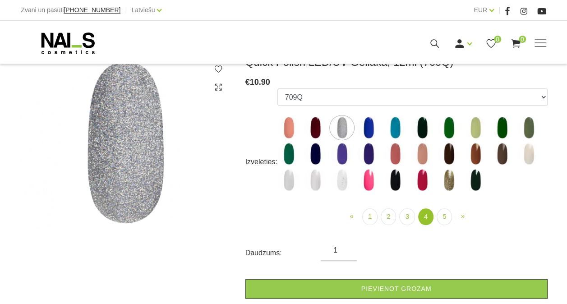
click at [528, 148] on img at bounding box center [528, 154] width 23 height 23
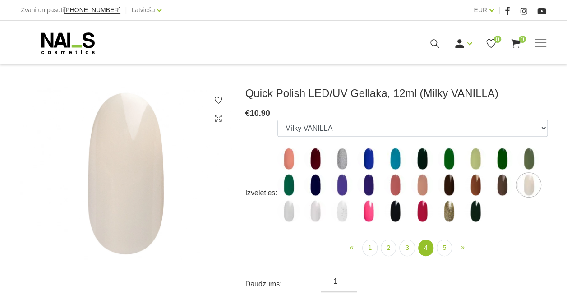
scroll to position [90, 0]
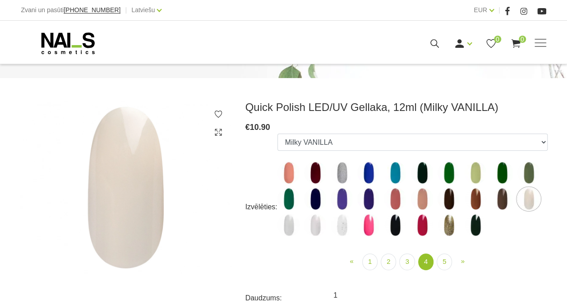
click at [289, 224] on img at bounding box center [288, 225] width 23 height 23
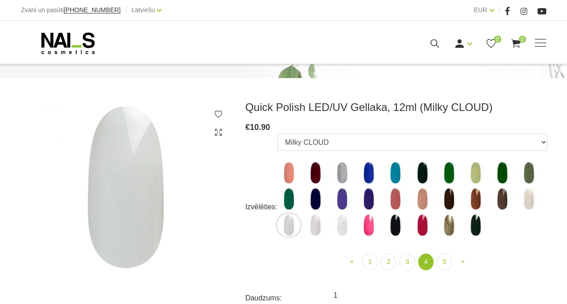
click at [313, 226] on img at bounding box center [315, 225] width 23 height 23
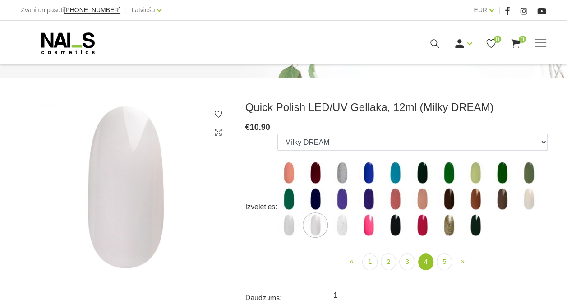
click at [337, 225] on img at bounding box center [342, 225] width 23 height 23
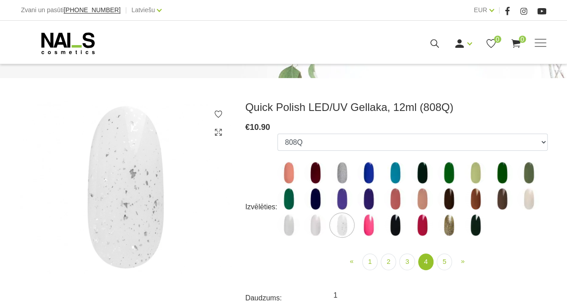
click at [313, 223] on img at bounding box center [315, 225] width 23 height 23
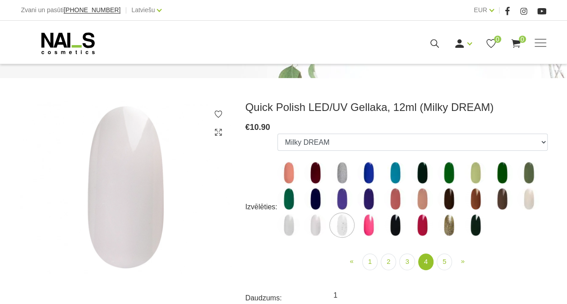
click at [293, 226] on img at bounding box center [288, 225] width 23 height 23
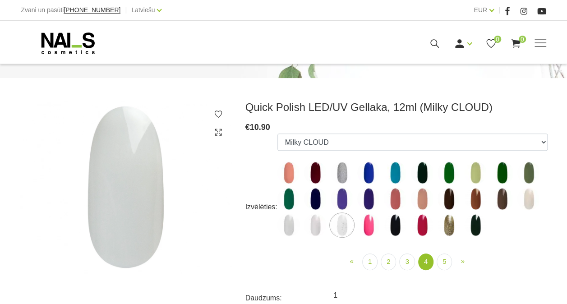
click at [531, 198] on img at bounding box center [528, 199] width 23 height 23
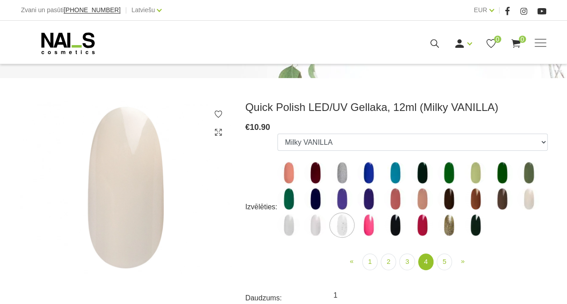
click at [340, 226] on img at bounding box center [342, 225] width 23 height 23
select select "5838"
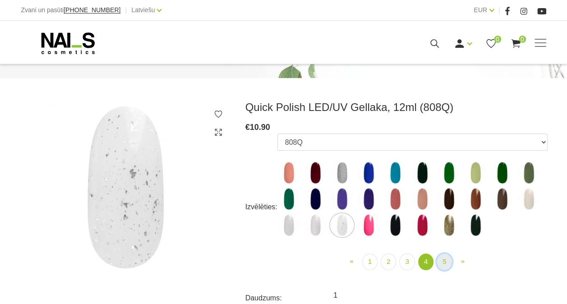
click at [438, 259] on link "5" at bounding box center [444, 261] width 15 height 17
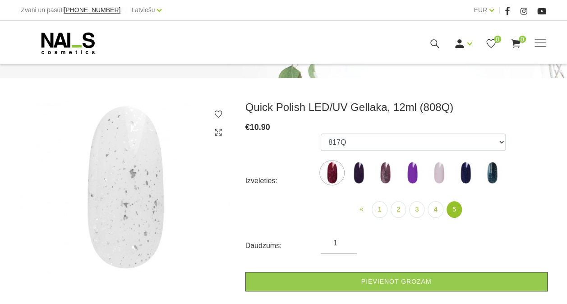
click at [358, 170] on img at bounding box center [358, 172] width 23 height 23
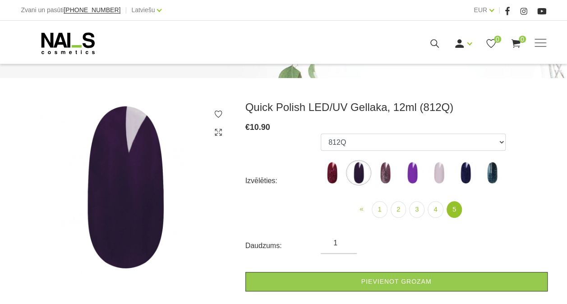
click at [382, 172] on img at bounding box center [385, 172] width 23 height 23
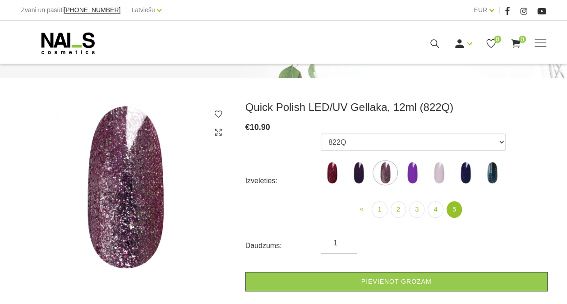
click at [410, 174] on img at bounding box center [412, 172] width 23 height 23
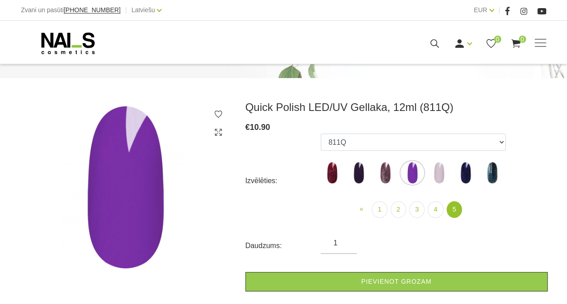
click at [441, 170] on img at bounding box center [439, 172] width 23 height 23
select select "6318"
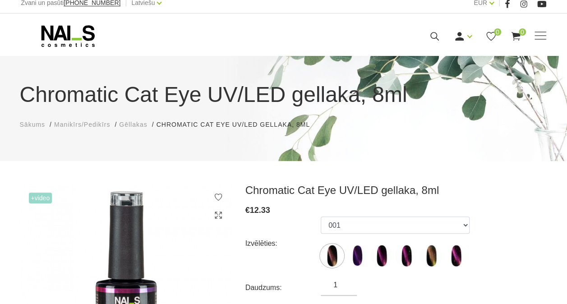
scroll to position [90, 0]
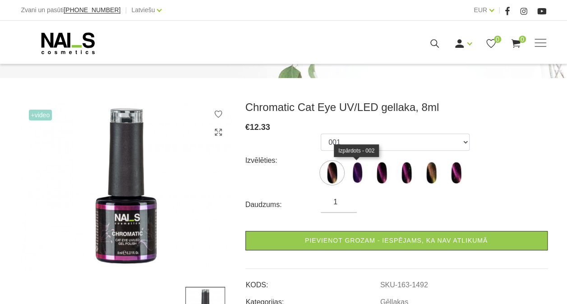
click at [356, 173] on img at bounding box center [356, 172] width 23 height 23
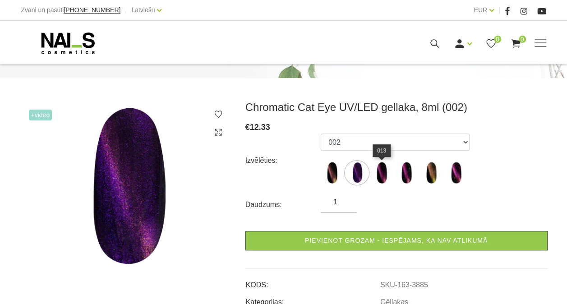
click at [386, 172] on img at bounding box center [381, 172] width 23 height 23
select select "3886"
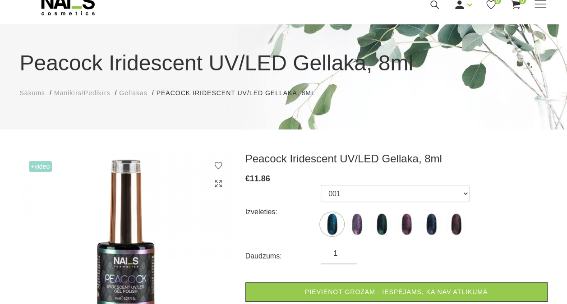
scroll to position [90, 0]
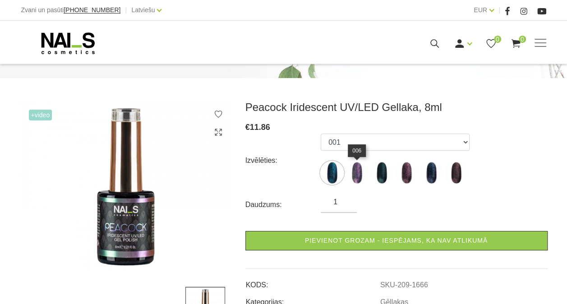
click at [360, 171] on img at bounding box center [356, 172] width 23 height 23
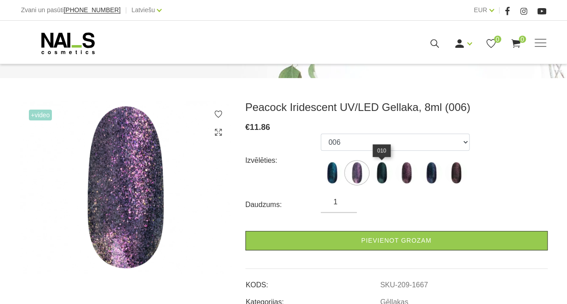
click at [383, 176] on img at bounding box center [381, 172] width 23 height 23
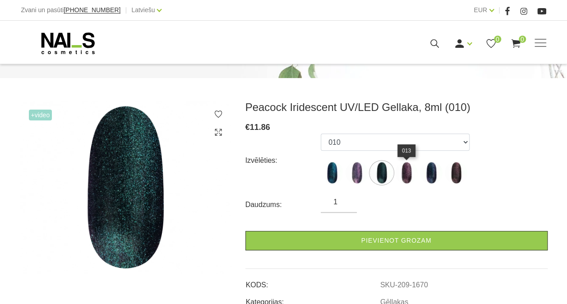
click at [407, 175] on img at bounding box center [406, 172] width 23 height 23
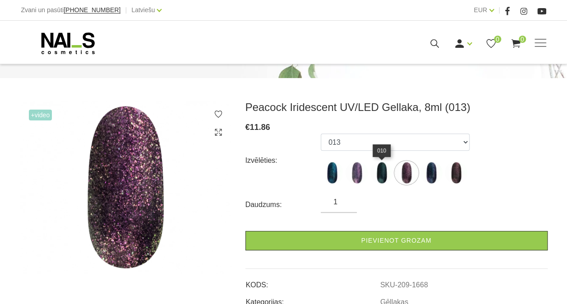
click at [381, 174] on img at bounding box center [381, 172] width 23 height 23
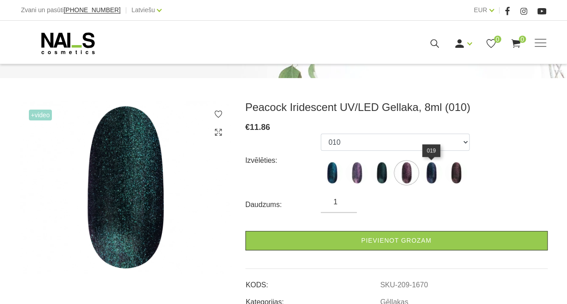
click at [435, 173] on img at bounding box center [431, 172] width 23 height 23
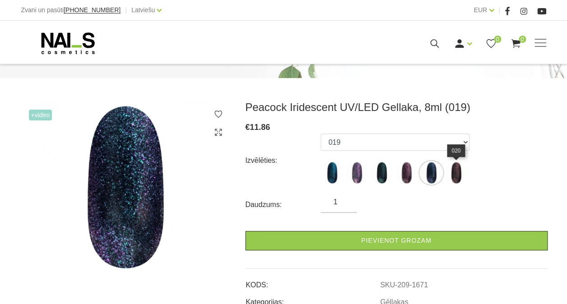
click at [455, 175] on img at bounding box center [456, 172] width 23 height 23
select select "1669"
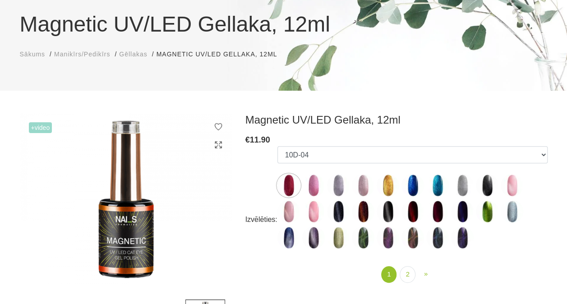
scroll to position [135, 0]
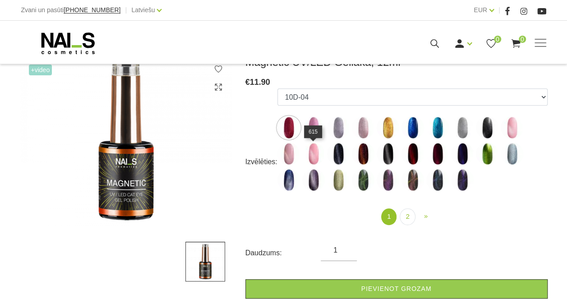
click at [314, 155] on img at bounding box center [313, 154] width 23 height 23
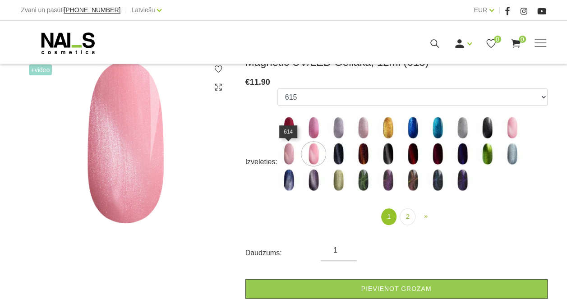
click at [282, 153] on img at bounding box center [288, 154] width 23 height 23
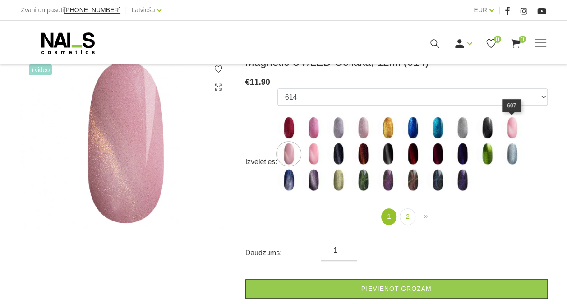
click at [508, 128] on img at bounding box center [512, 127] width 23 height 23
select select "4651"
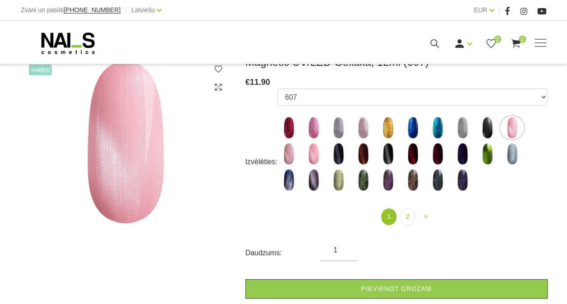
scroll to position [90, 0]
